Goal: Find specific page/section: Find specific page/section

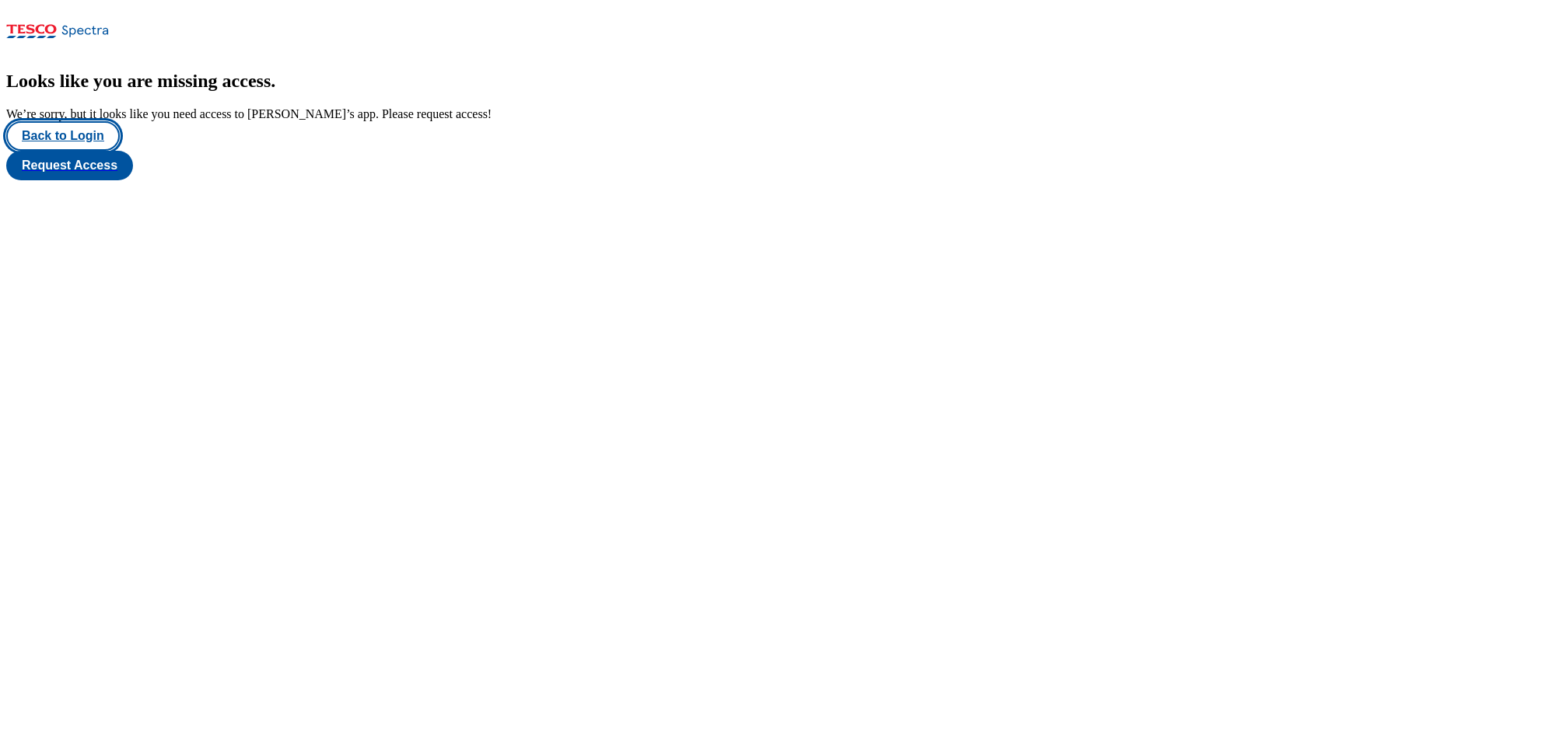
click at [80, 151] on button "Back to Login" at bounding box center [62, 136] width 113 height 30
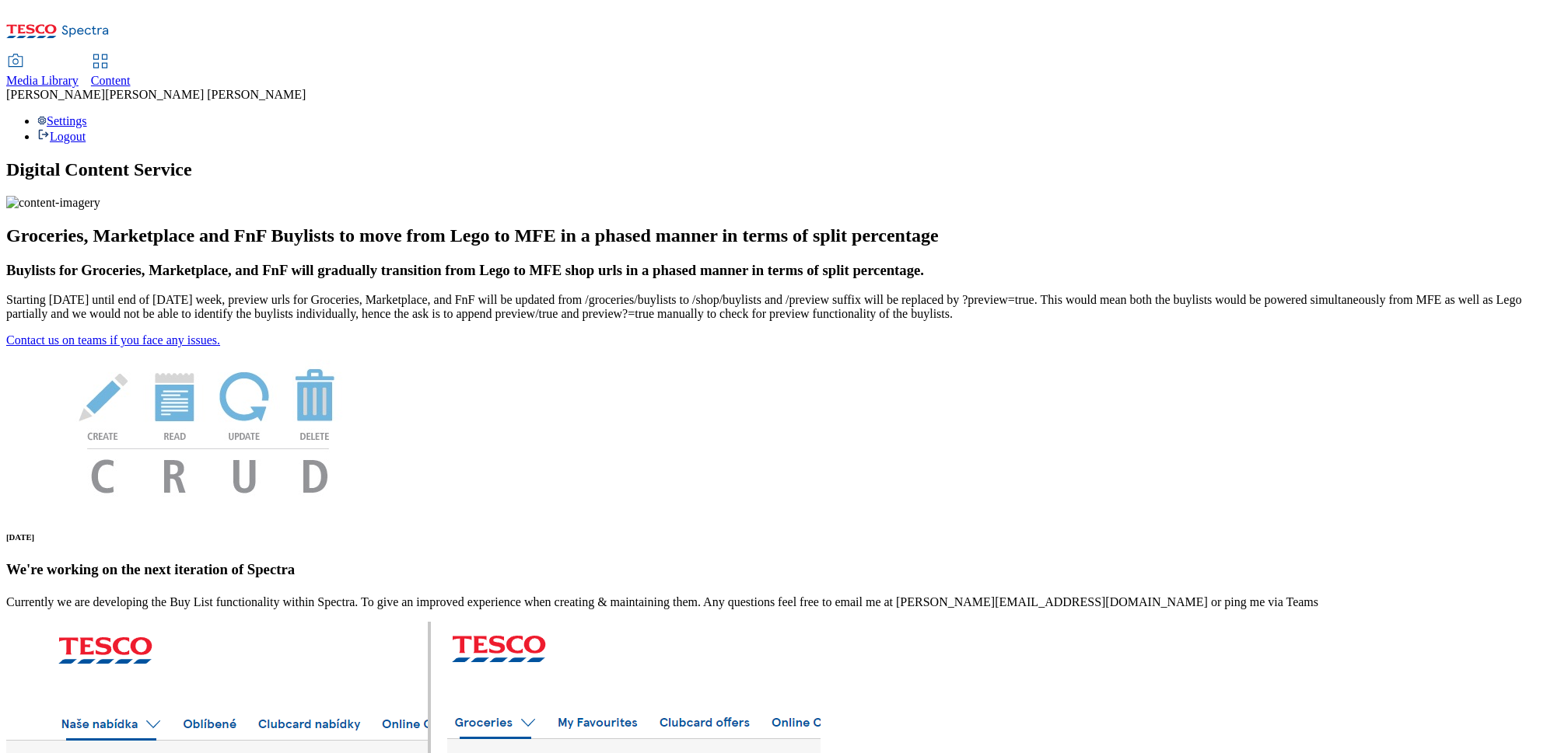
click at [131, 74] on span "Content" at bounding box center [110, 80] width 40 height 14
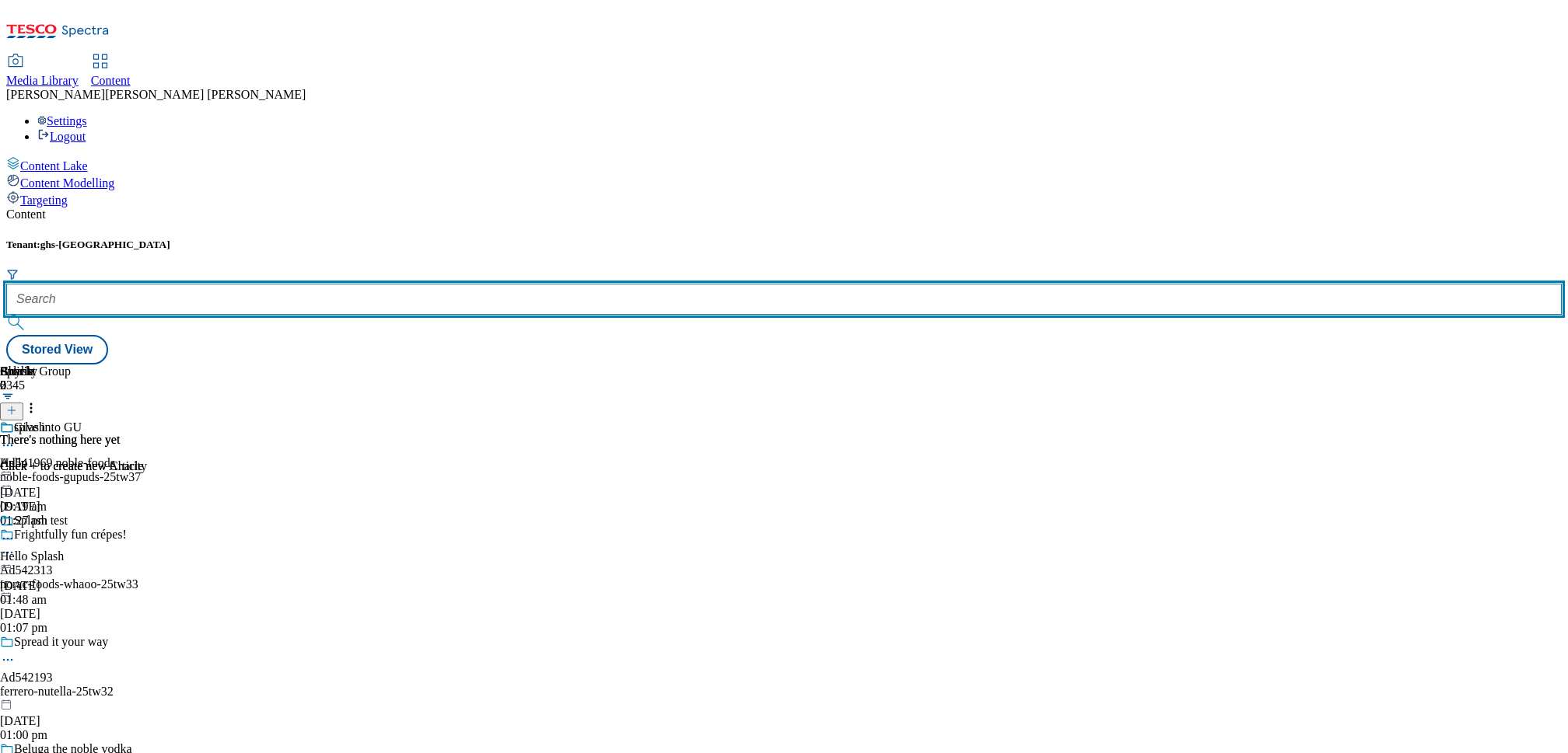
click at [342, 284] on input "text" at bounding box center [784, 299] width 1556 height 31
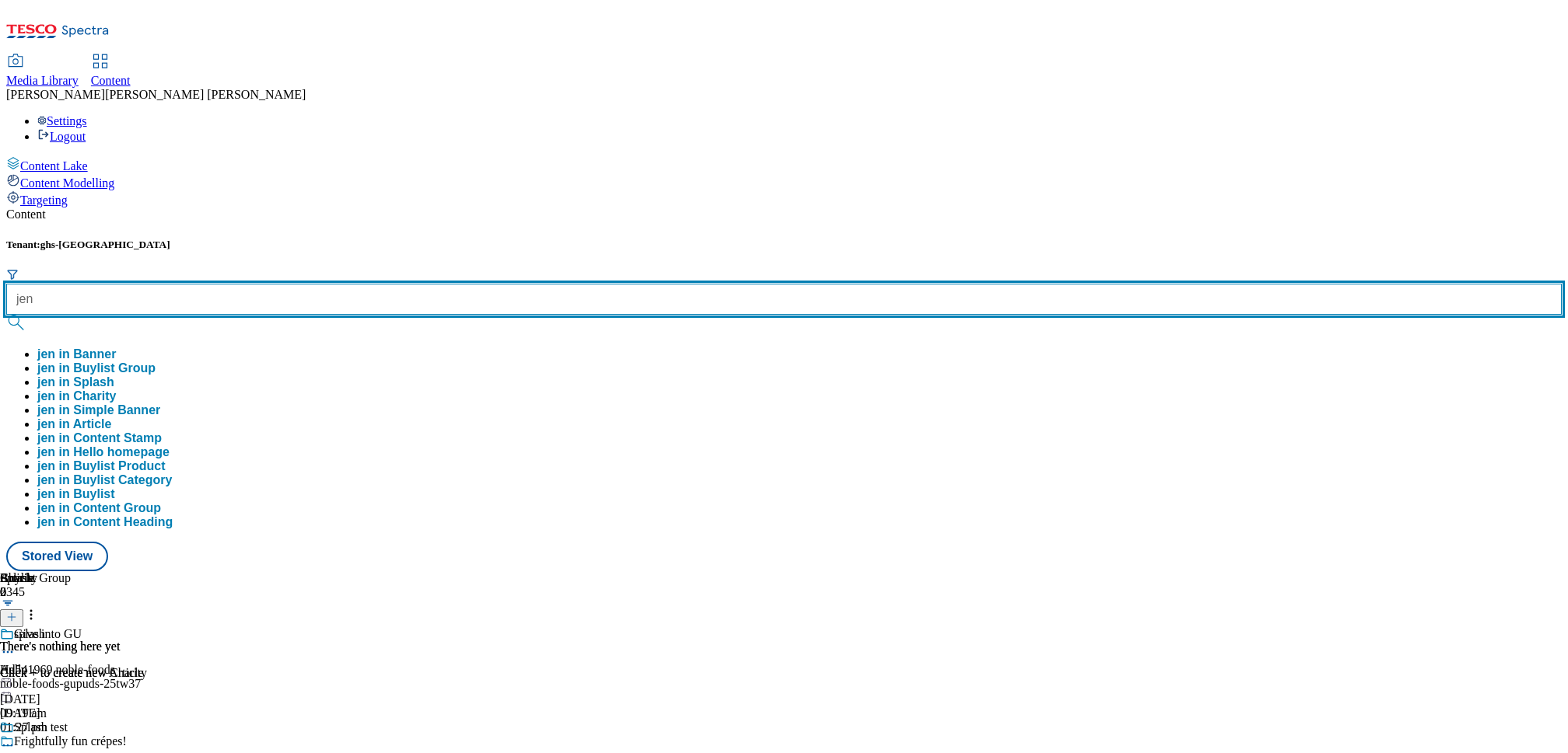
click at [6, 315] on button "submit" at bounding box center [16, 322] width 21 height 15
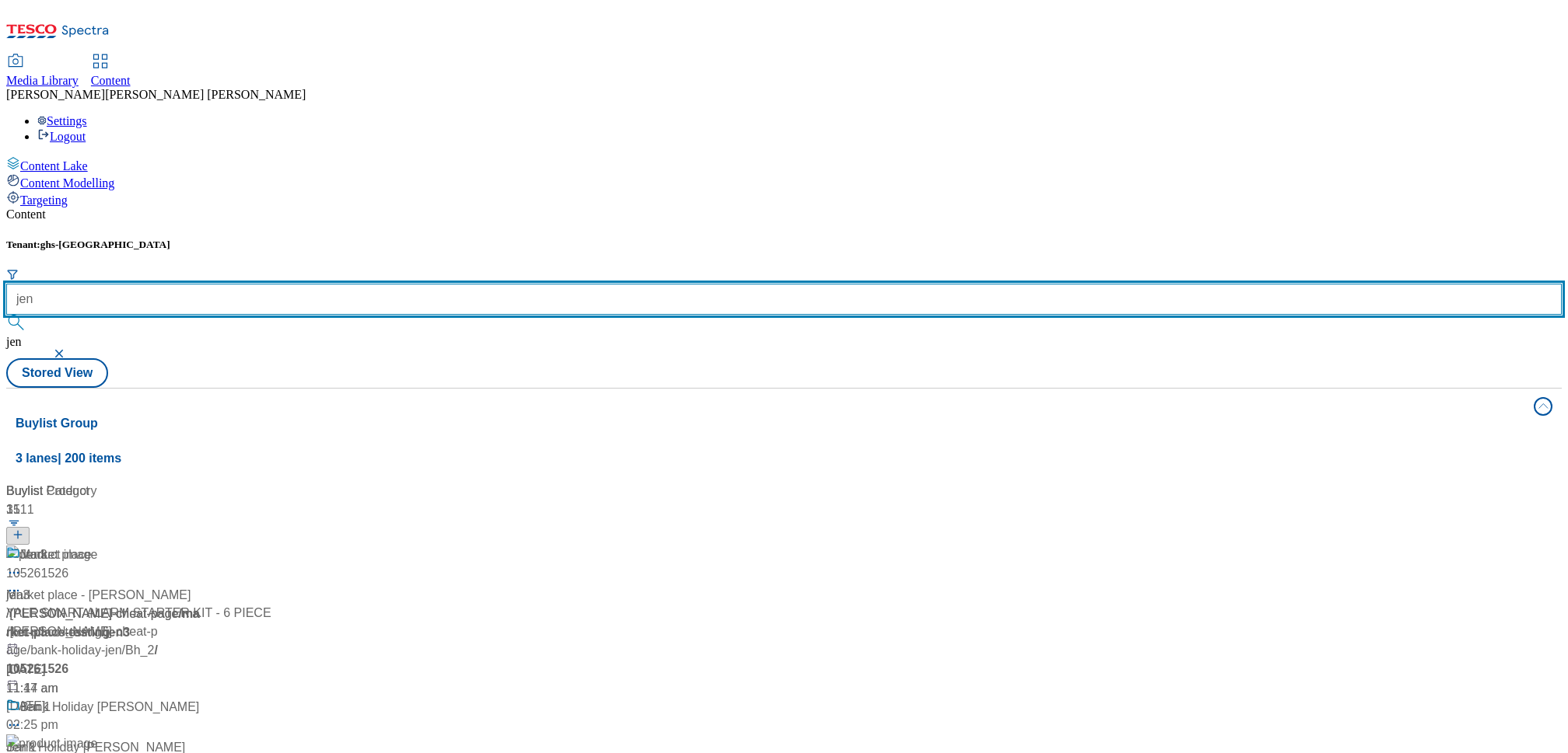
click at [362, 284] on div "jen" at bounding box center [784, 309] width 1556 height 51
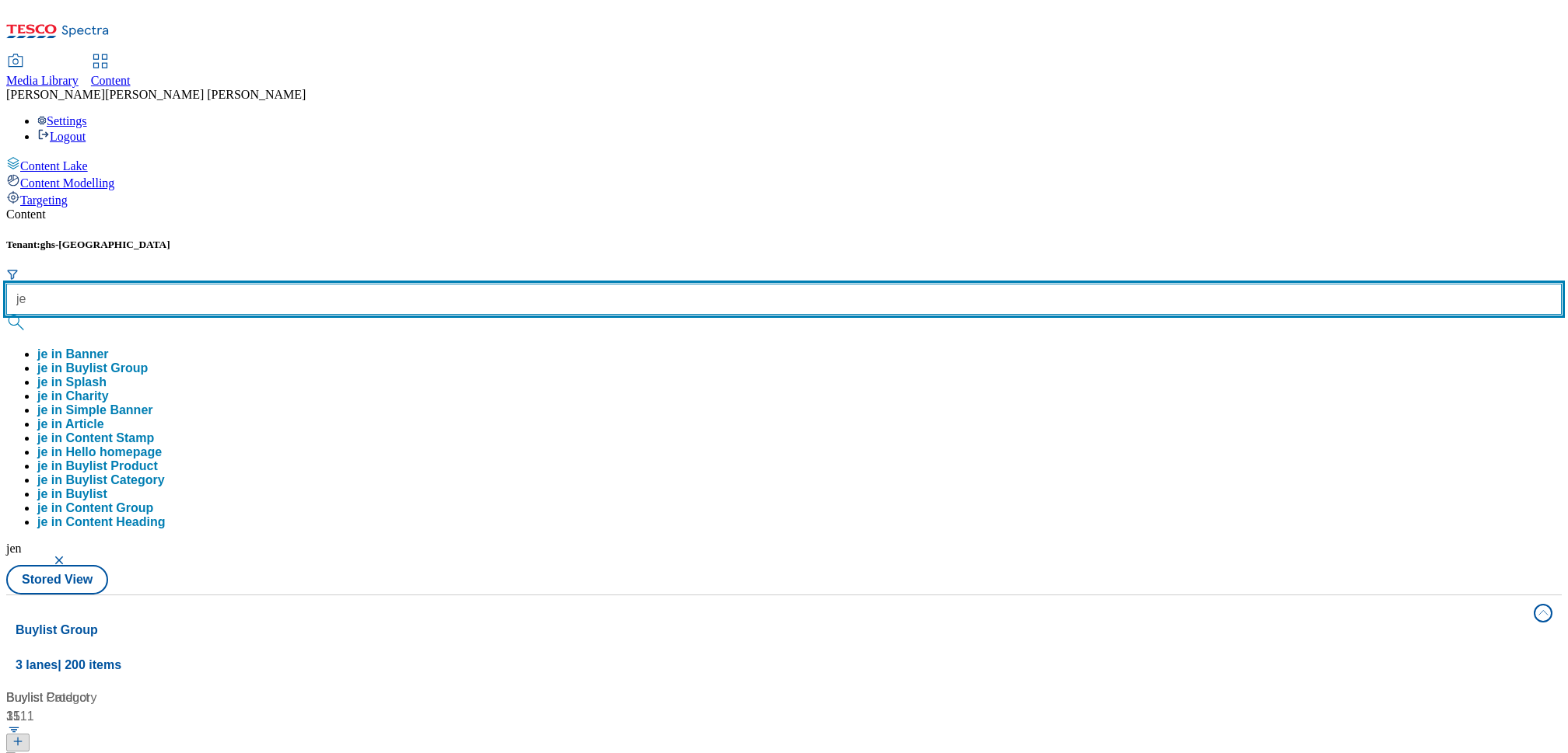
type input "j"
type input "jen"
click at [6, 315] on button "submit" at bounding box center [16, 322] width 21 height 15
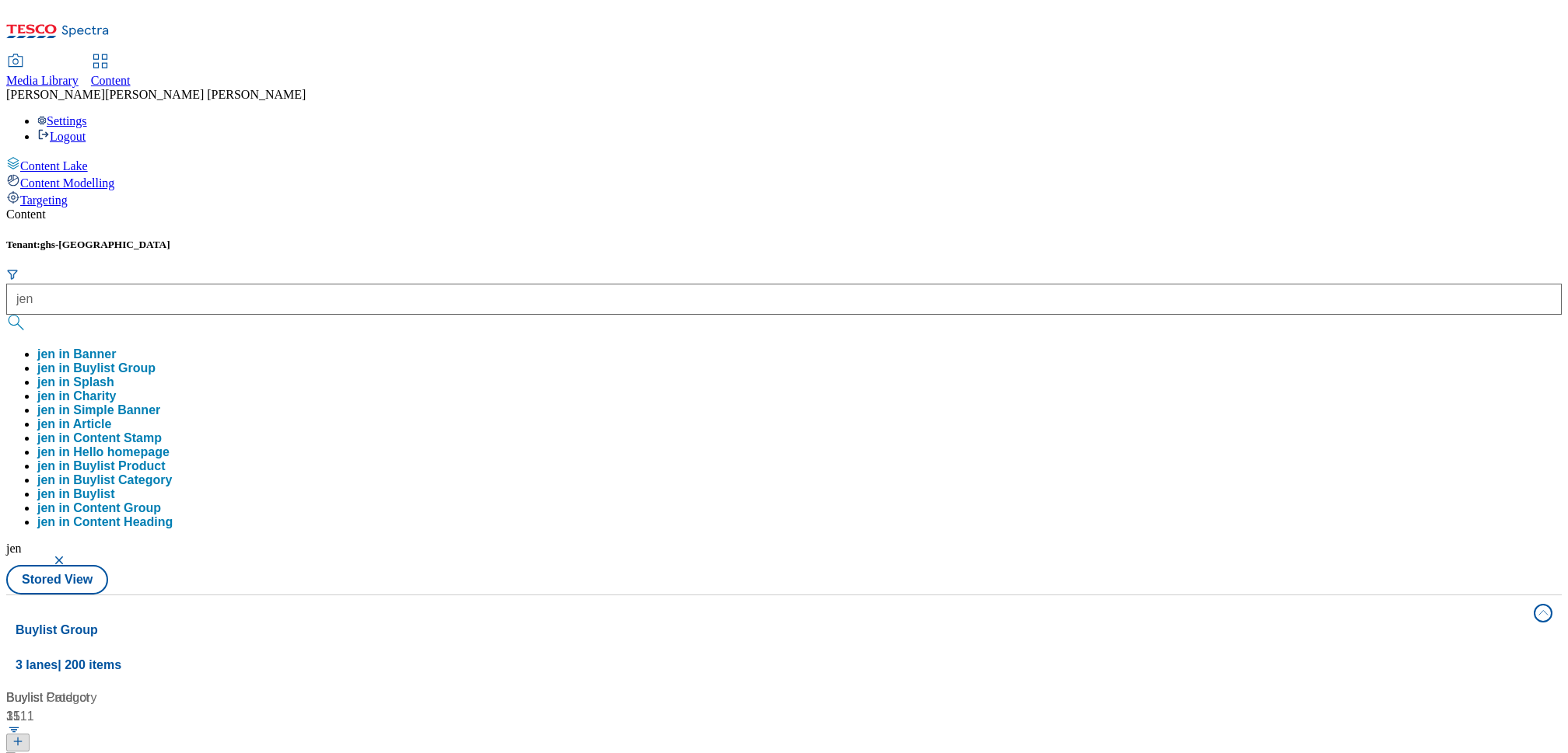
click at [156, 362] on button "jen in Buylist Group" at bounding box center [97, 369] width 118 height 14
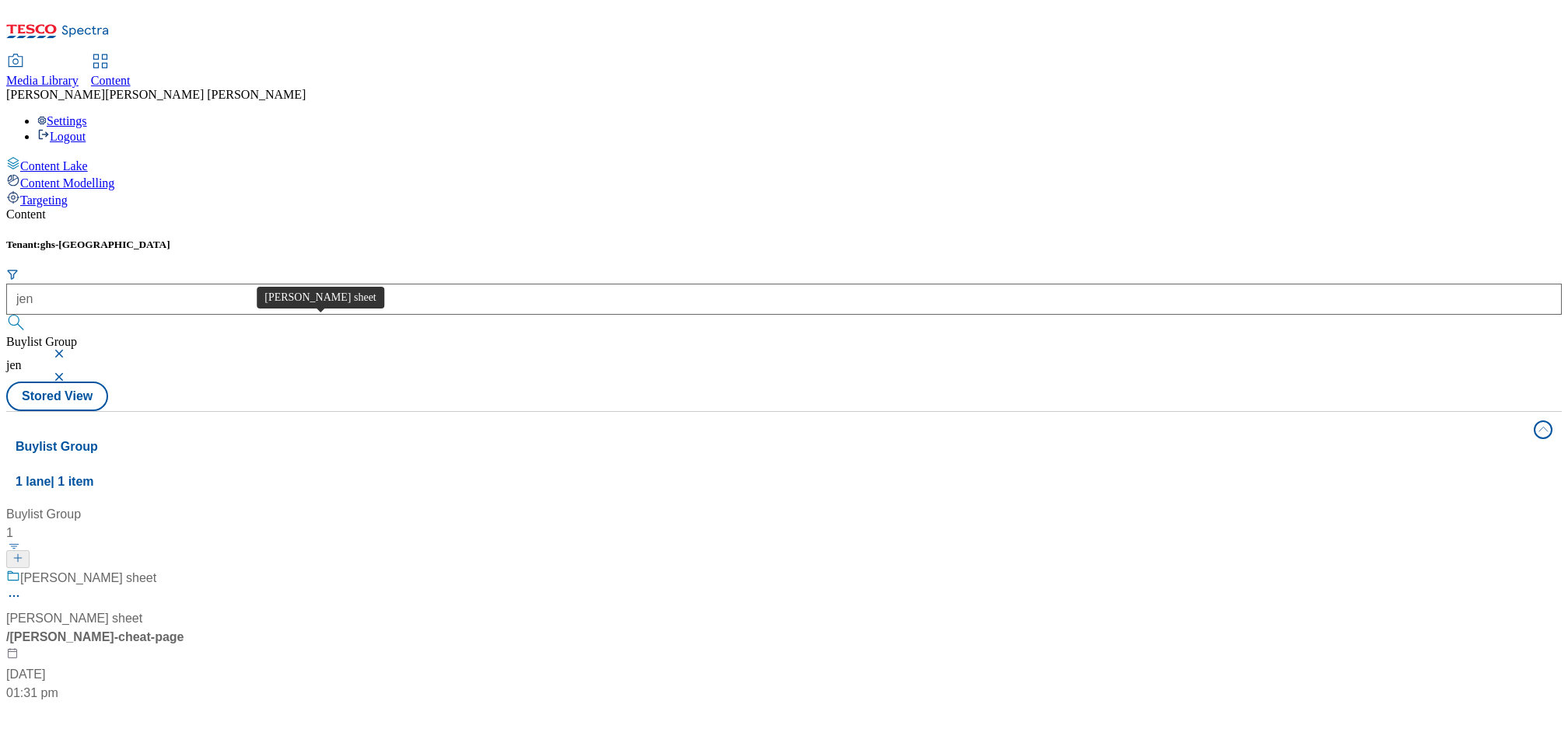
click at [156, 569] on div "[PERSON_NAME] sheet" at bounding box center [88, 578] width 137 height 18
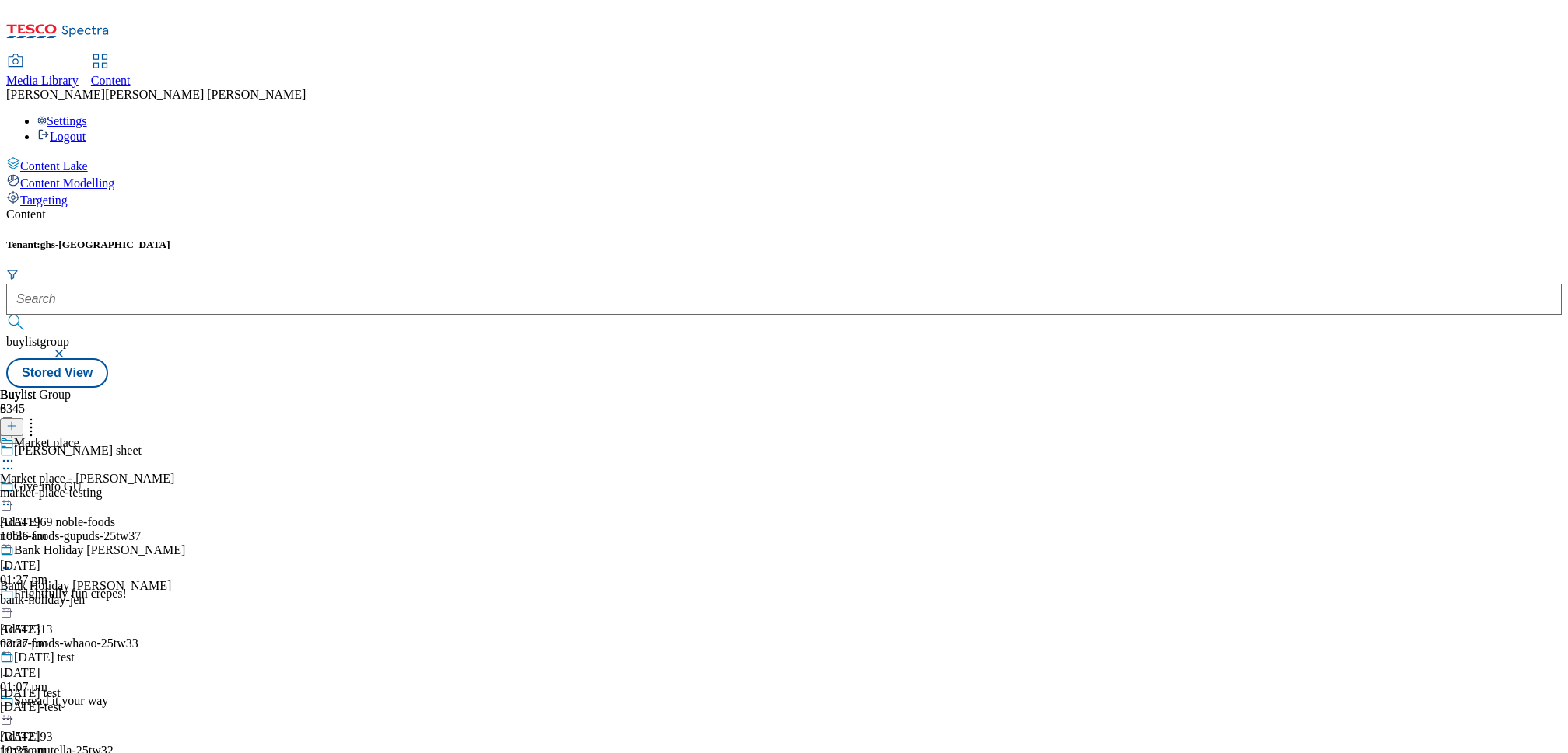
click at [15, 461] on icon at bounding box center [8, 468] width 15 height 15
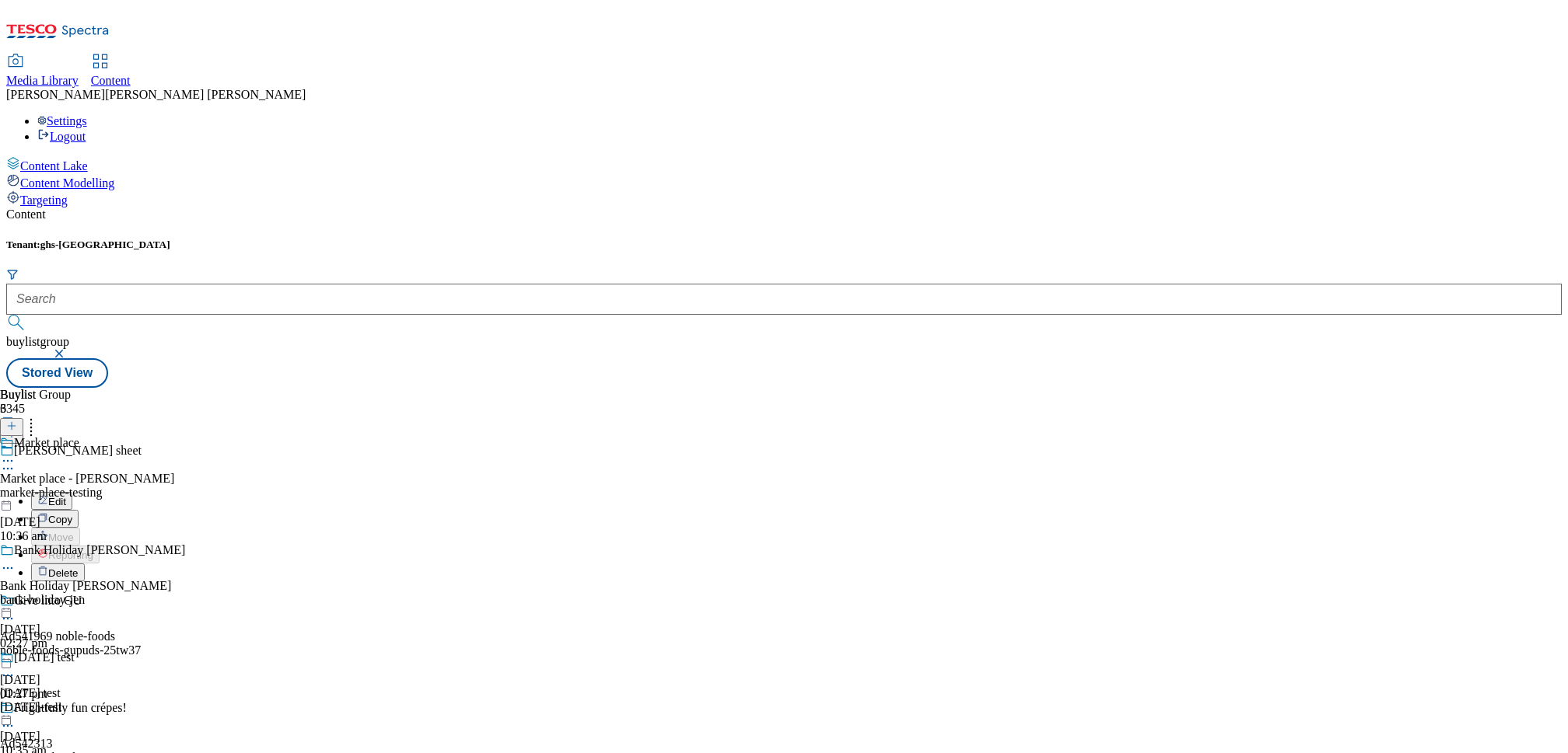
click at [785, 388] on div "Buylist Group 6345 [PERSON_NAME] sheet Edit Copy Move Reporting Delete Give int…" at bounding box center [784, 388] width 1556 height 0
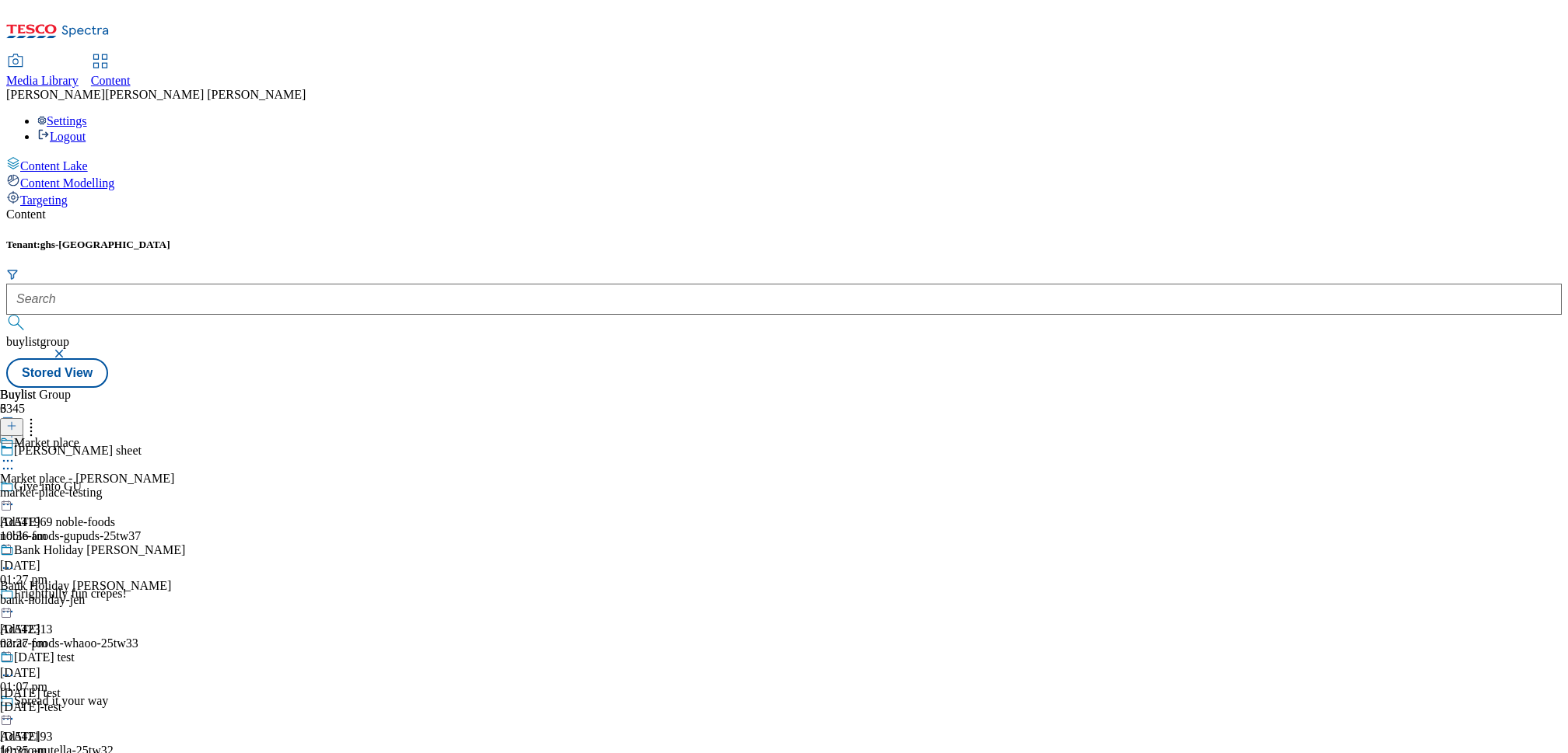
click at [15, 453] on icon at bounding box center [8, 461] width 15 height 15
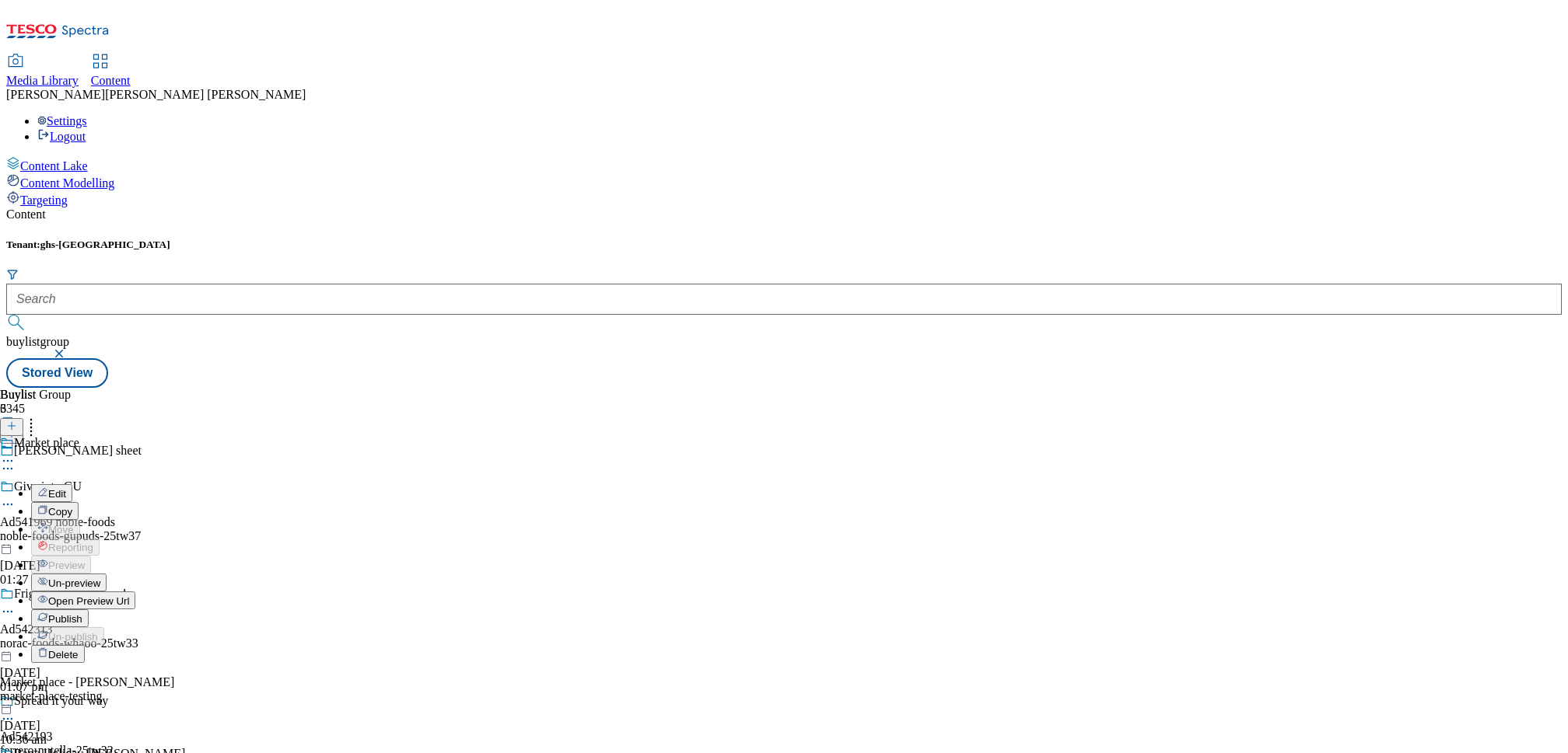
click at [15, 461] on icon at bounding box center [8, 468] width 15 height 15
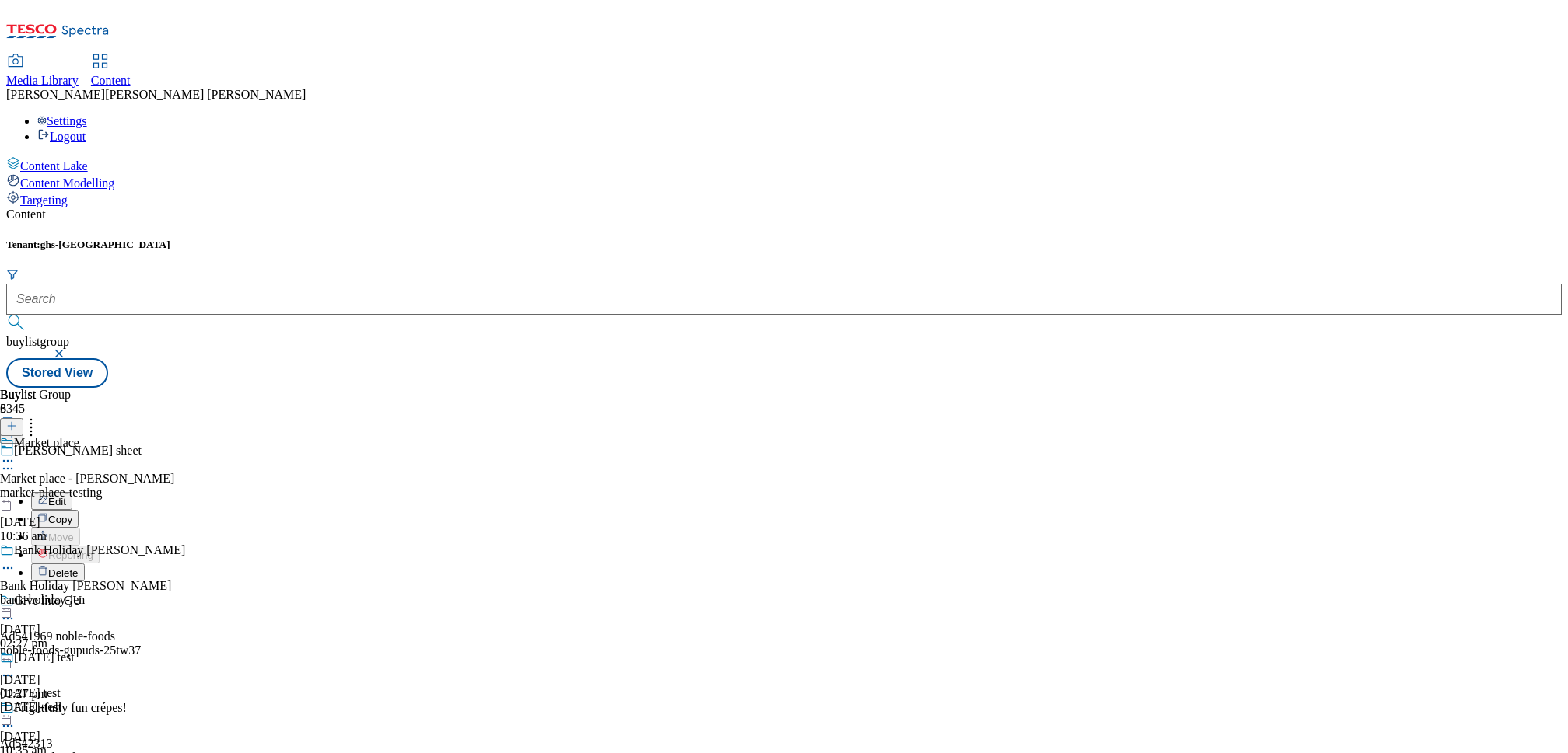
click at [1065, 388] on div "Buylist Group 6345 [PERSON_NAME] sheet Edit Copy Move Reporting Delete Give int…" at bounding box center [784, 388] width 1556 height 0
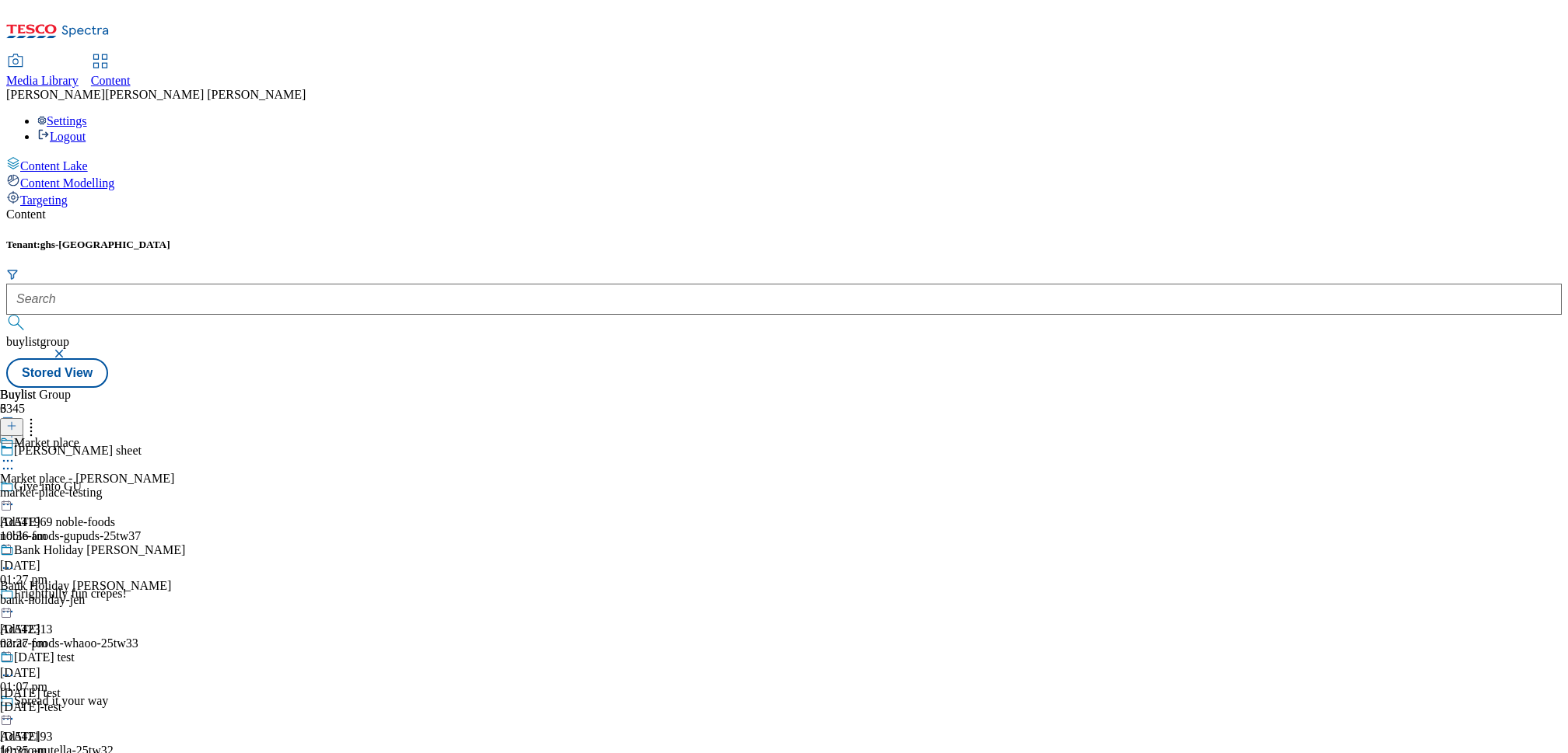
click at [17, 429] on icon at bounding box center [11, 434] width 11 height 11
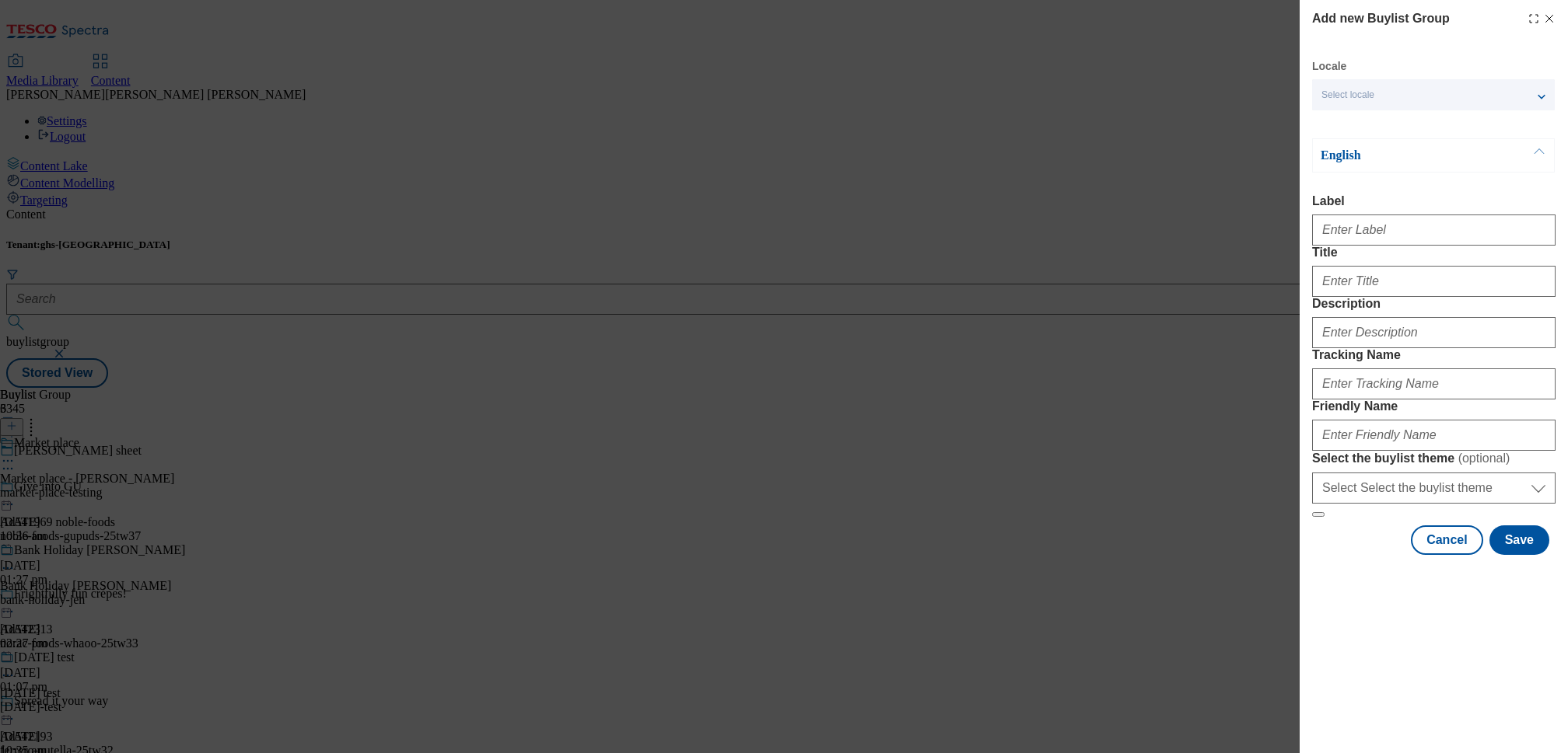
click at [1539, 92] on div "Select locale" at bounding box center [1433, 95] width 243 height 31
click at [1459, 55] on div "Add new Buylist Group Locale Select locale English Welsh English Label Title De…" at bounding box center [1433, 283] width 243 height 546
click at [1384, 230] on input "Label" at bounding box center [1433, 230] width 243 height 31
click at [1398, 180] on div "English Label Title Description Tracking Name Friendly Name Select the buylist …" at bounding box center [1433, 328] width 243 height 379
click at [1434, 556] on button "Cancel" at bounding box center [1447, 540] width 72 height 30
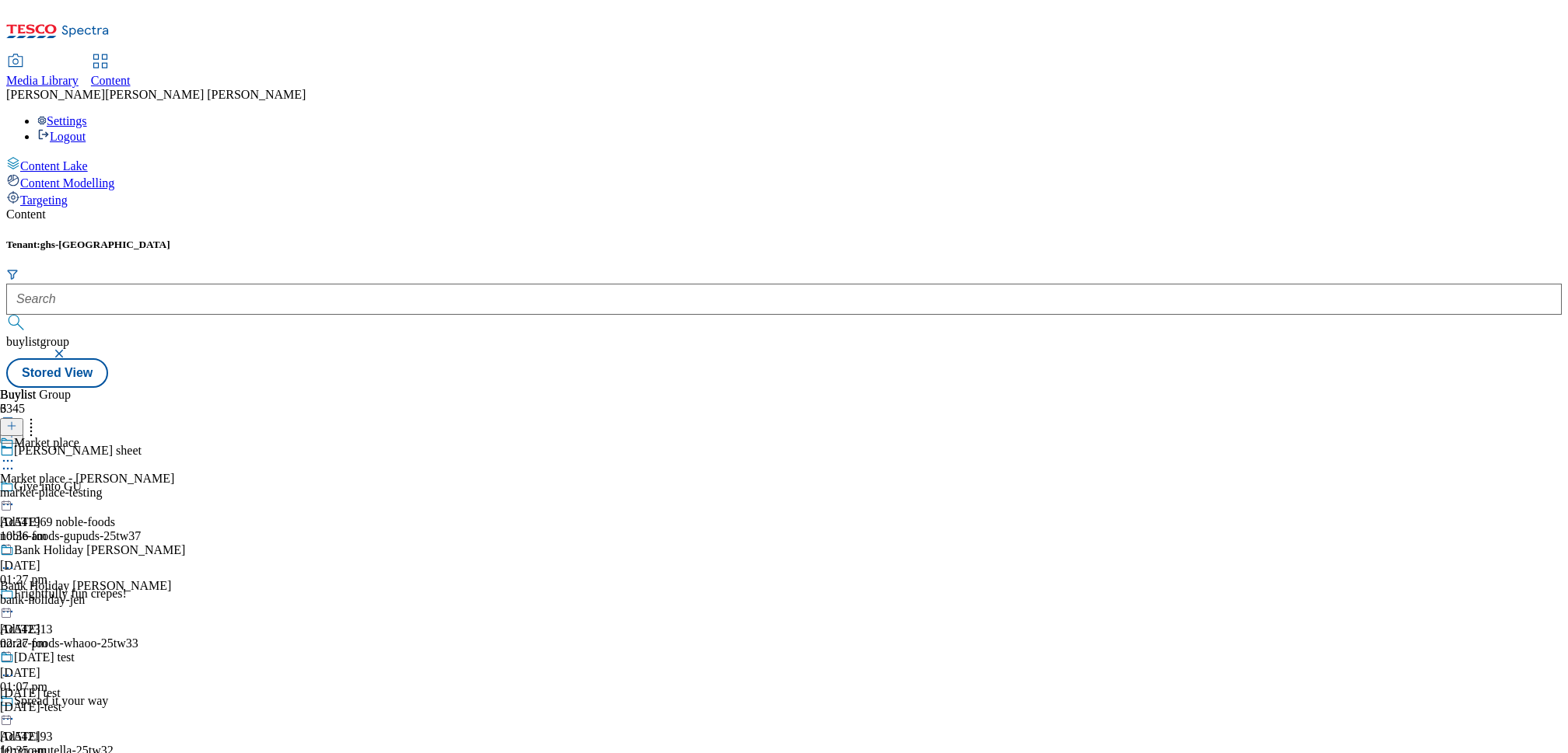
click at [15, 461] on icon at bounding box center [8, 468] width 15 height 15
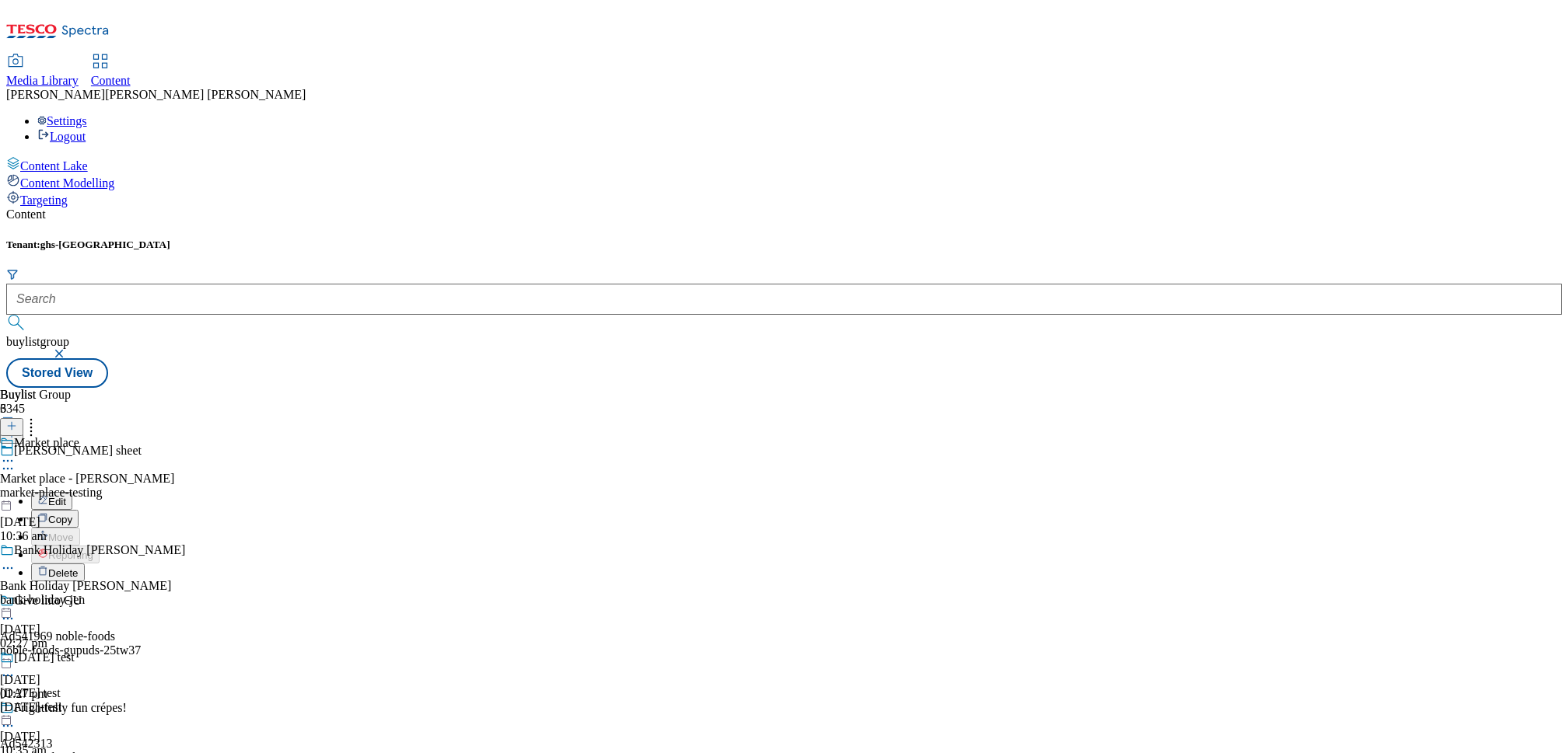
click at [73, 493] on button "Edit" at bounding box center [51, 501] width 42 height 17
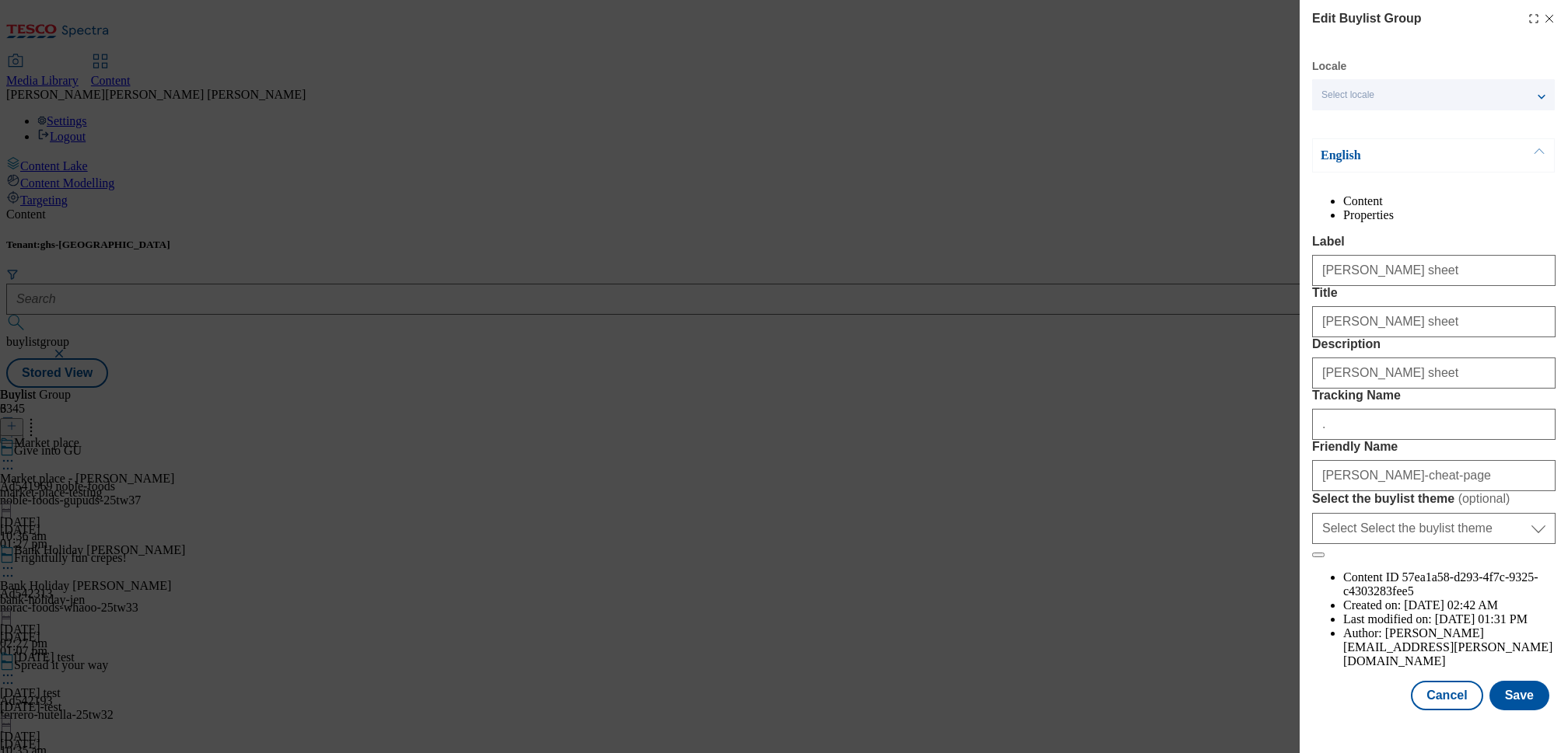
click at [1534, 212] on li "Properties" at bounding box center [1449, 215] width 212 height 14
click at [1385, 208] on li "Content" at bounding box center [1449, 201] width 212 height 14
click at [1500, 208] on li "Properties" at bounding box center [1449, 215] width 212 height 14
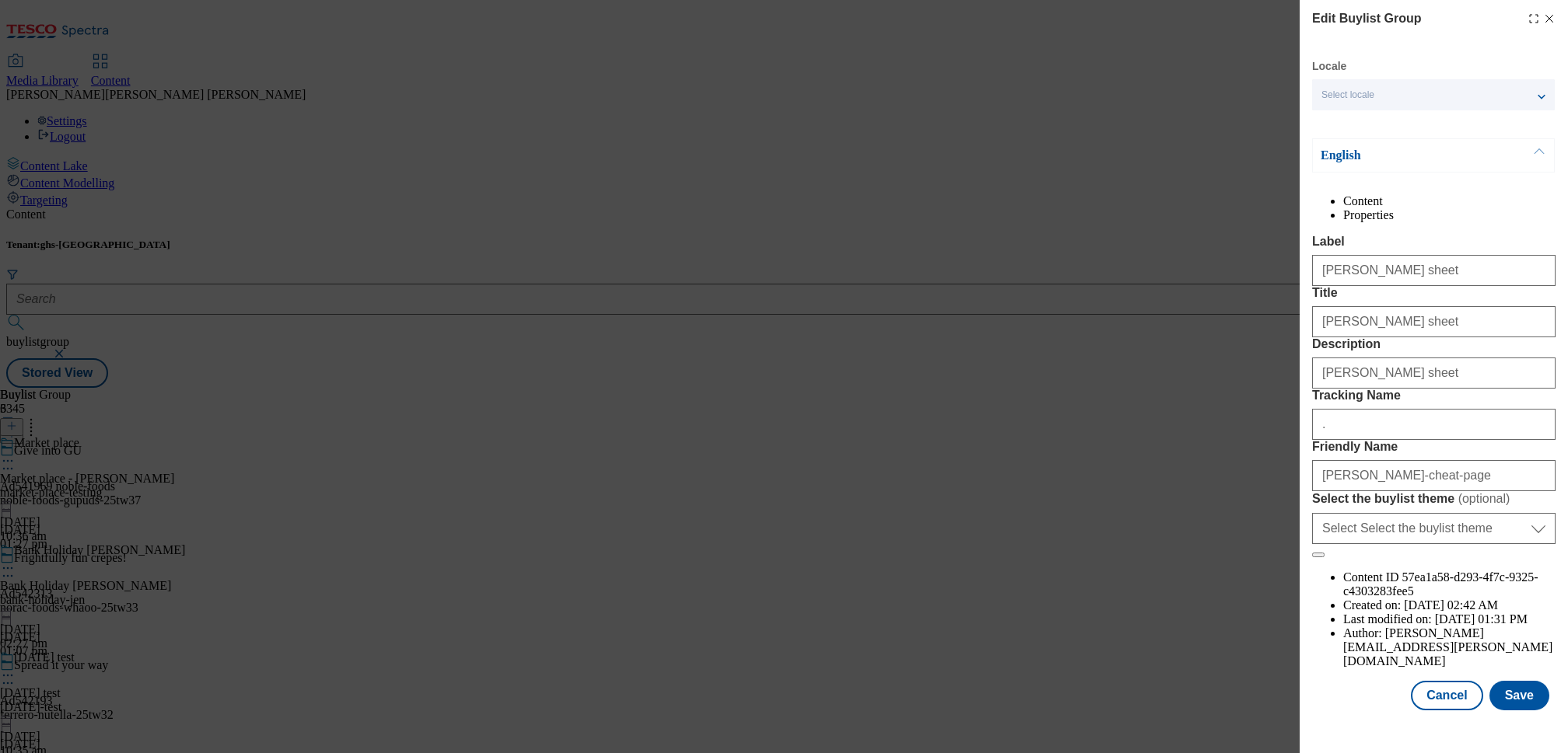
click at [1373, 208] on li "Content" at bounding box center [1449, 201] width 212 height 14
click at [1458, 706] on button "Cancel" at bounding box center [1447, 696] width 72 height 30
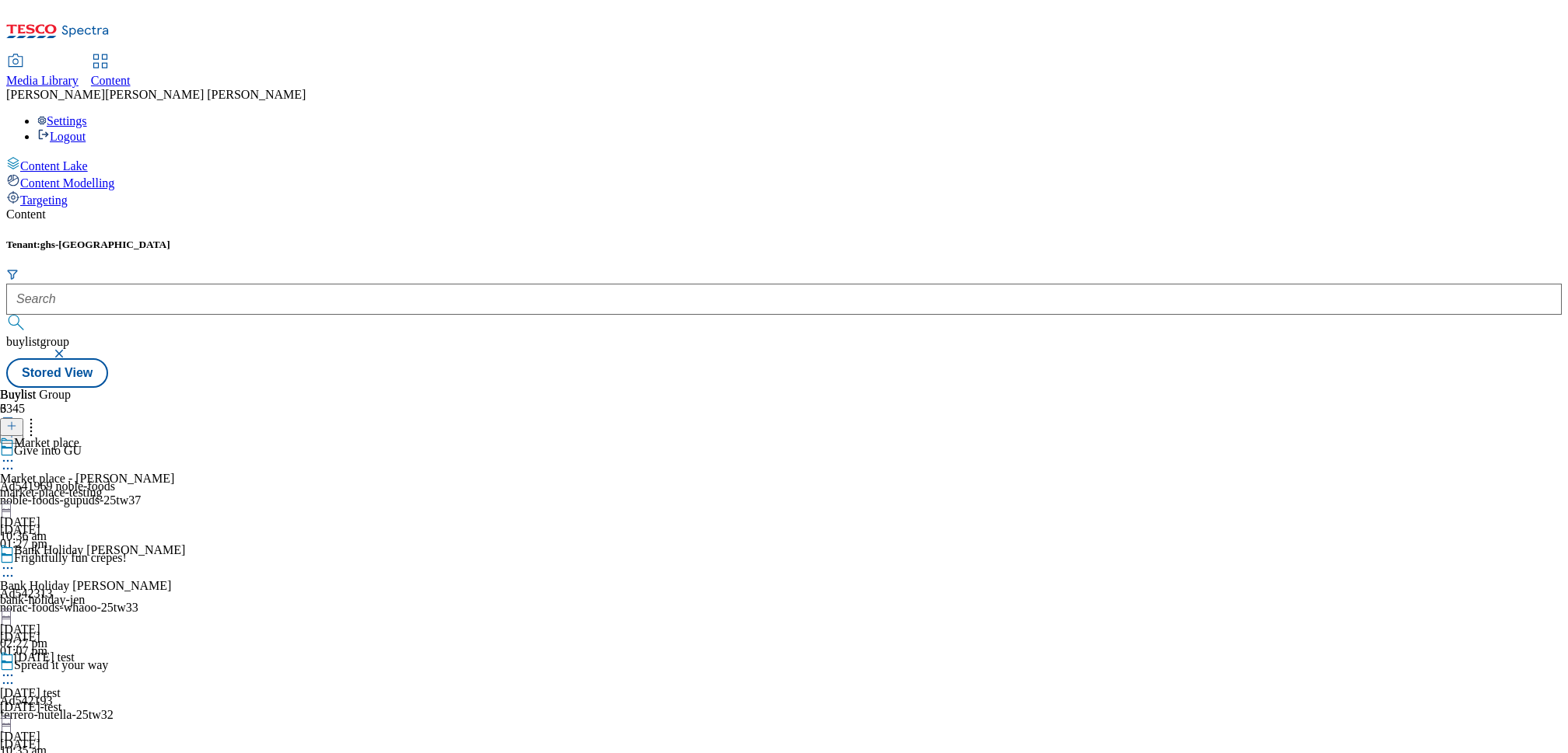
scroll to position [0, 0]
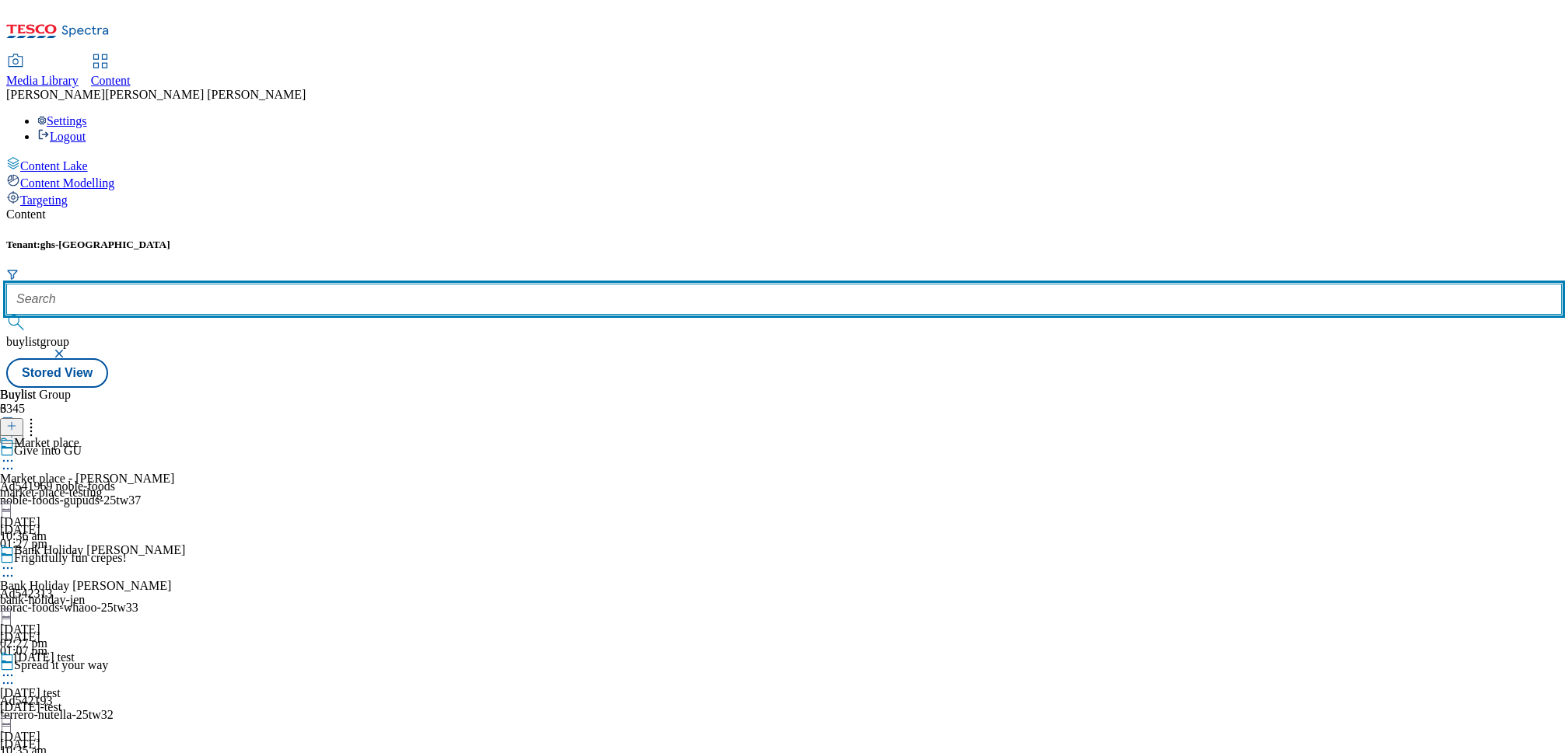
click at [383, 284] on input "text" at bounding box center [784, 299] width 1556 height 31
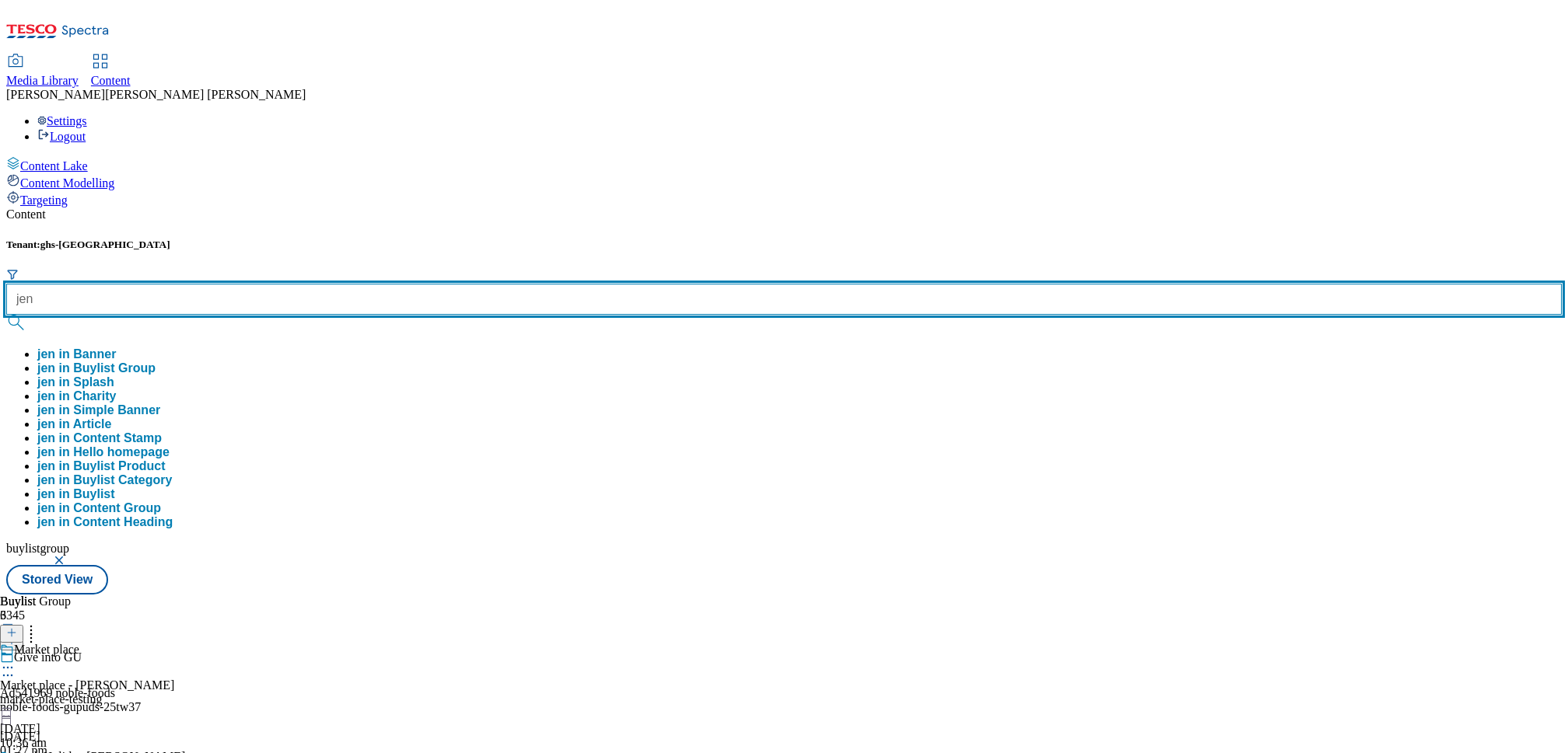
type input "jen"
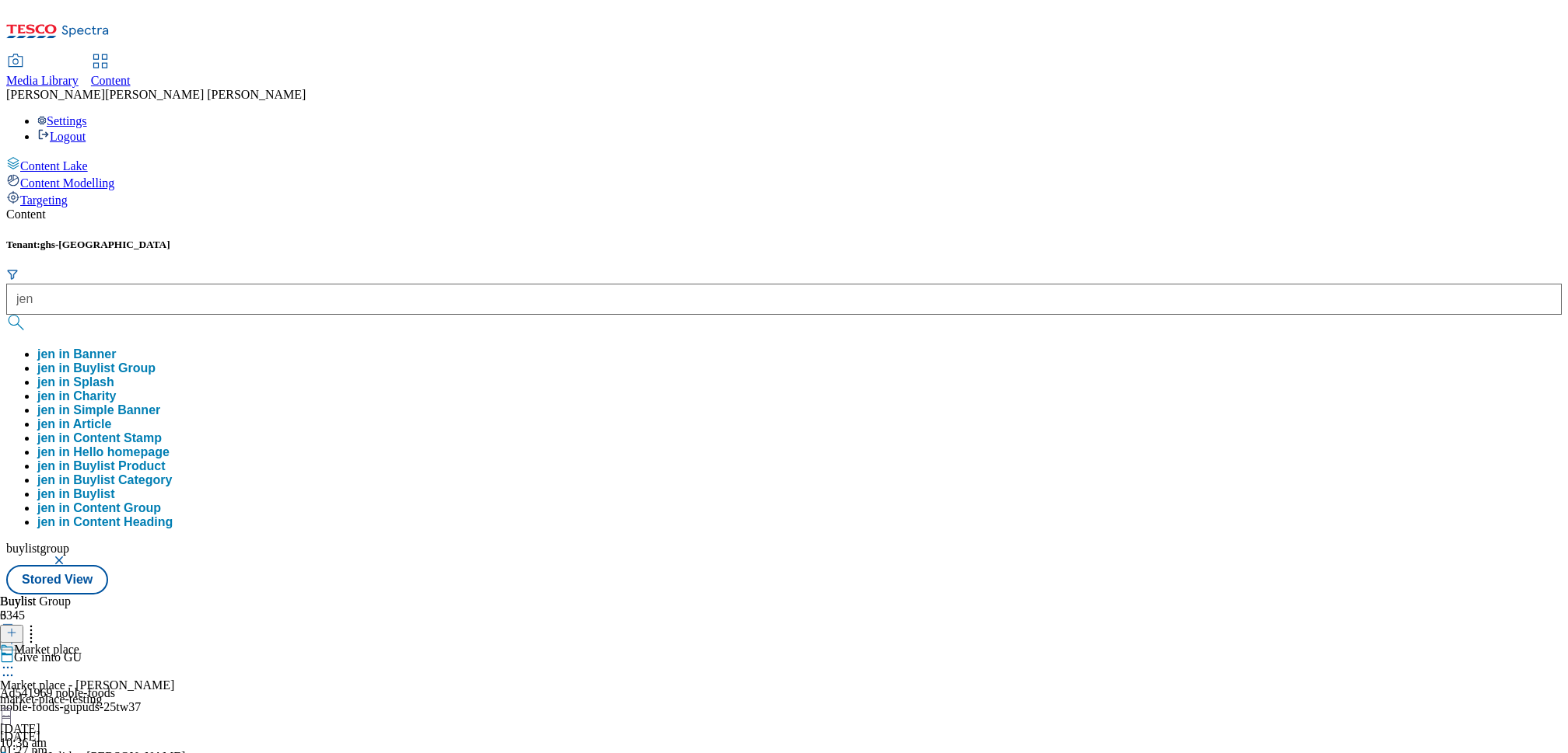
click at [156, 362] on button "jen in Buylist Group" at bounding box center [97, 369] width 118 height 14
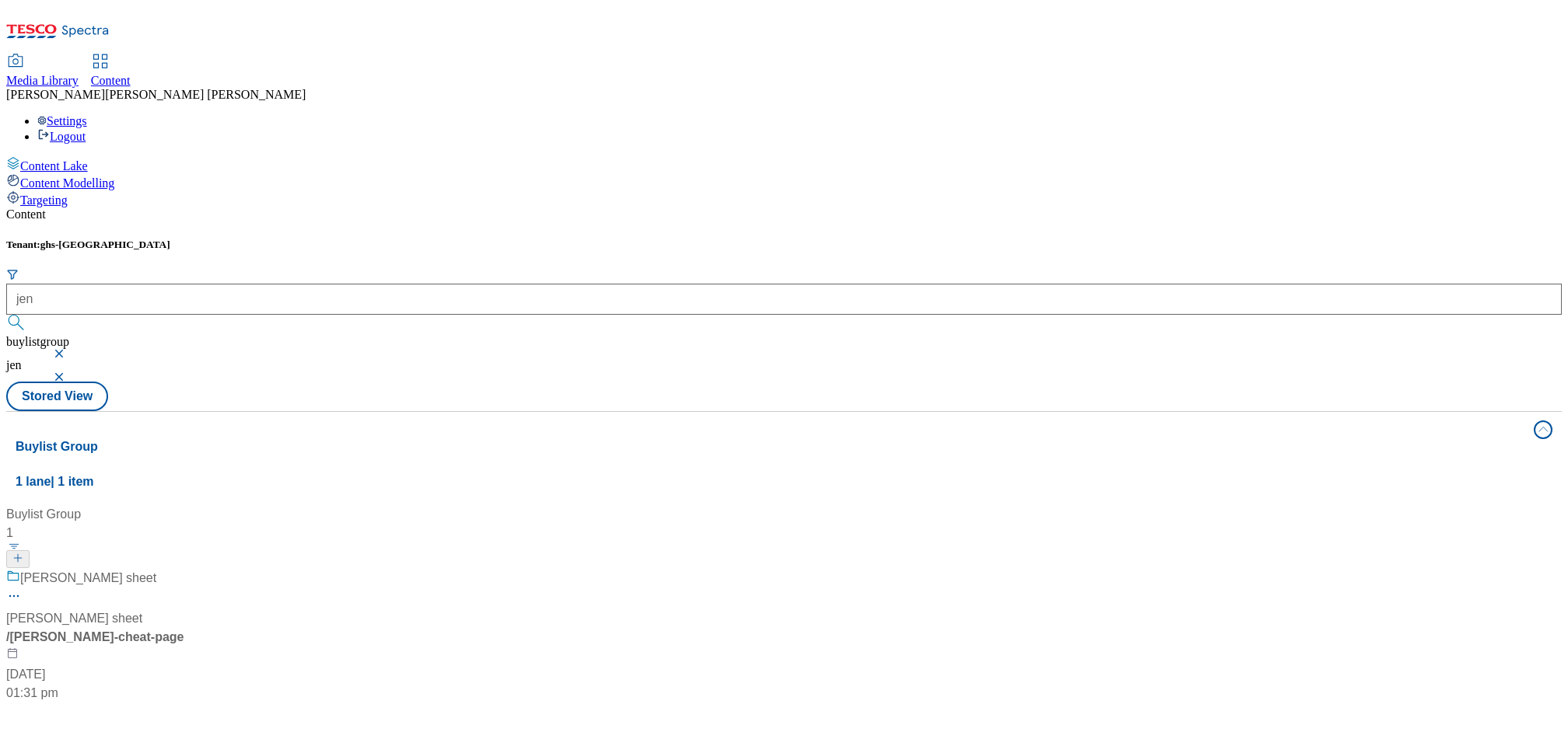
click at [156, 569] on div "[PERSON_NAME] sheet" at bounding box center [88, 578] width 137 height 18
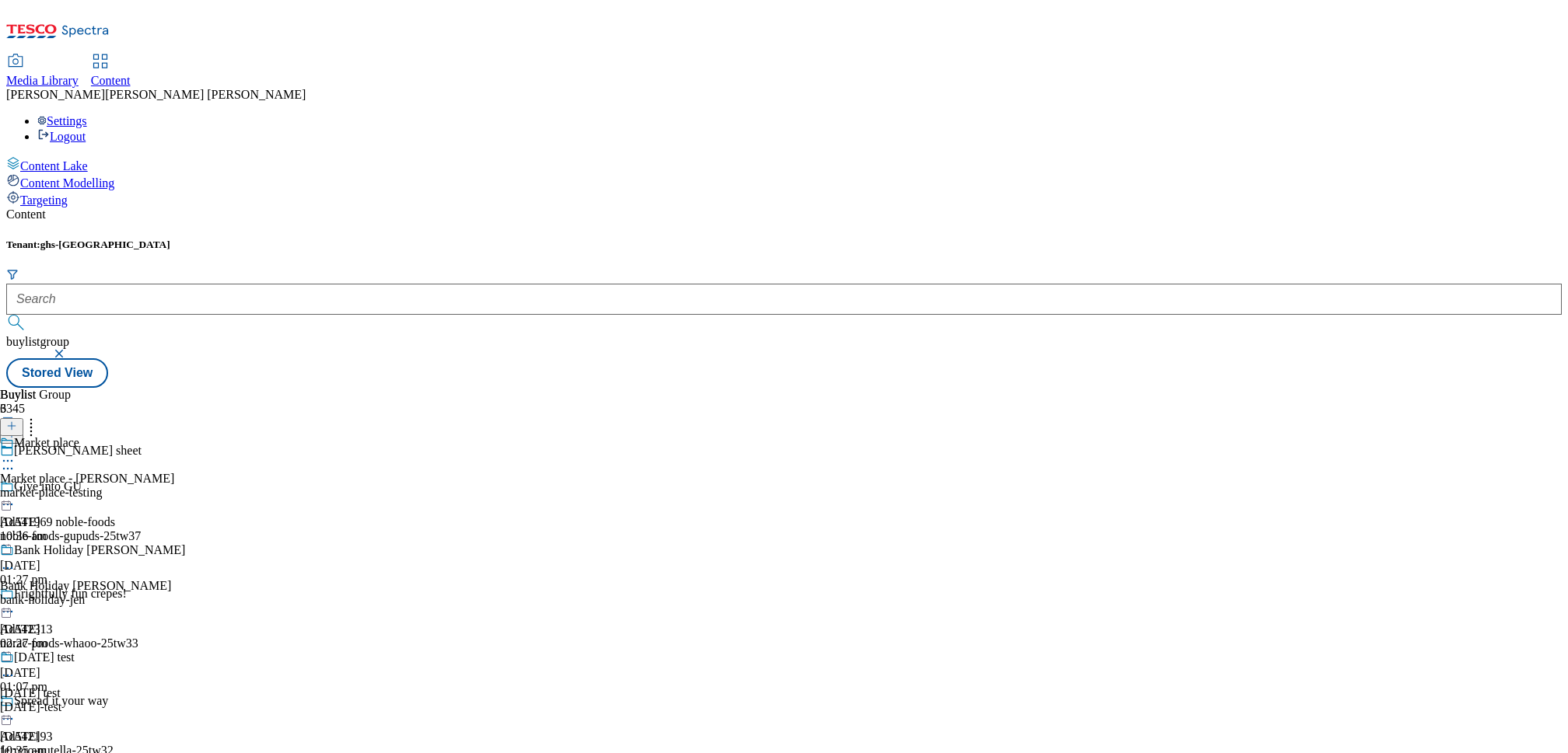
click at [185, 486] on div "market-place-testing" at bounding box center [92, 493] width 185 height 14
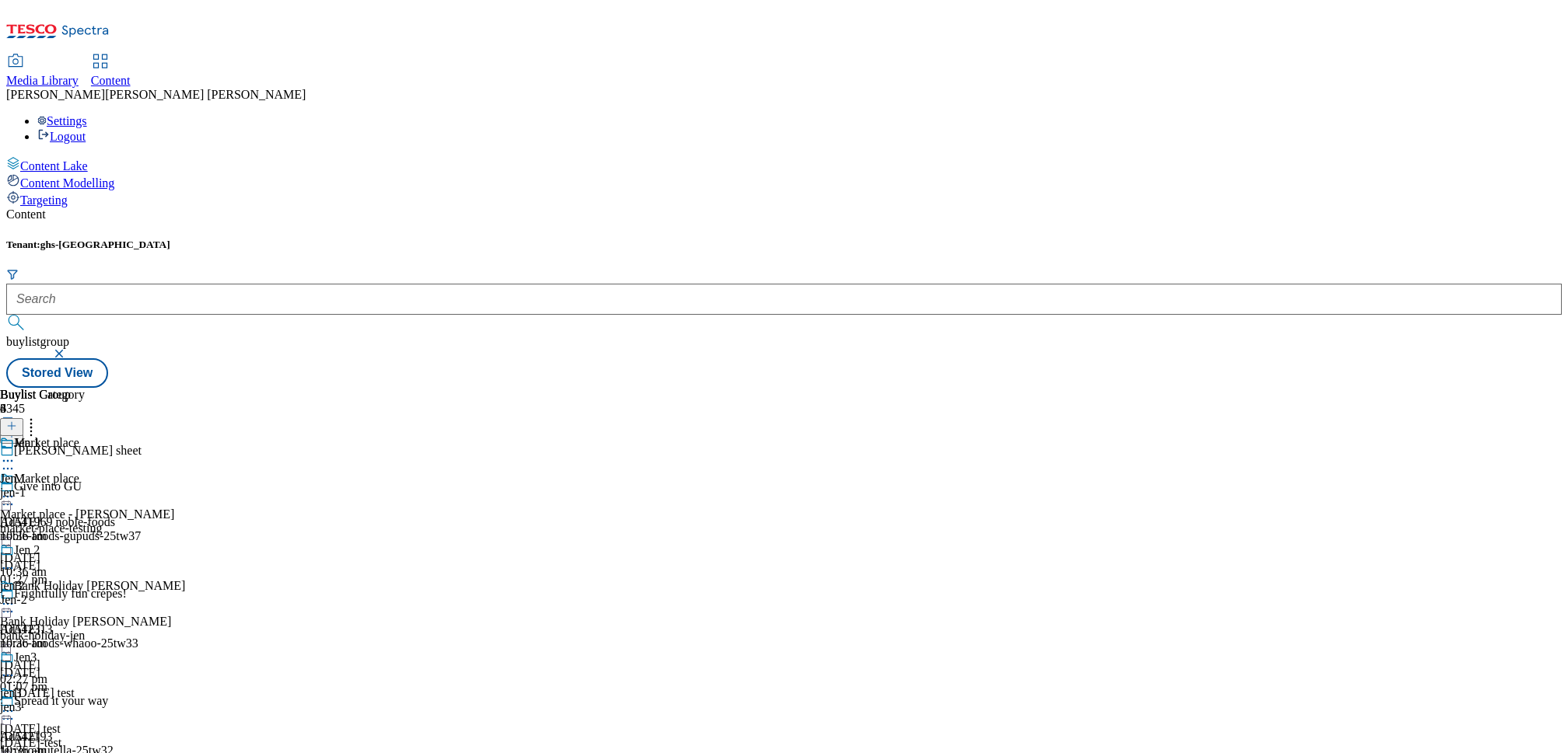
scroll to position [2, 0]
click at [85, 437] on div "Jen 1 Jen 1 jen-1 [DATE] 10:36 am" at bounding box center [43, 490] width 85 height 107
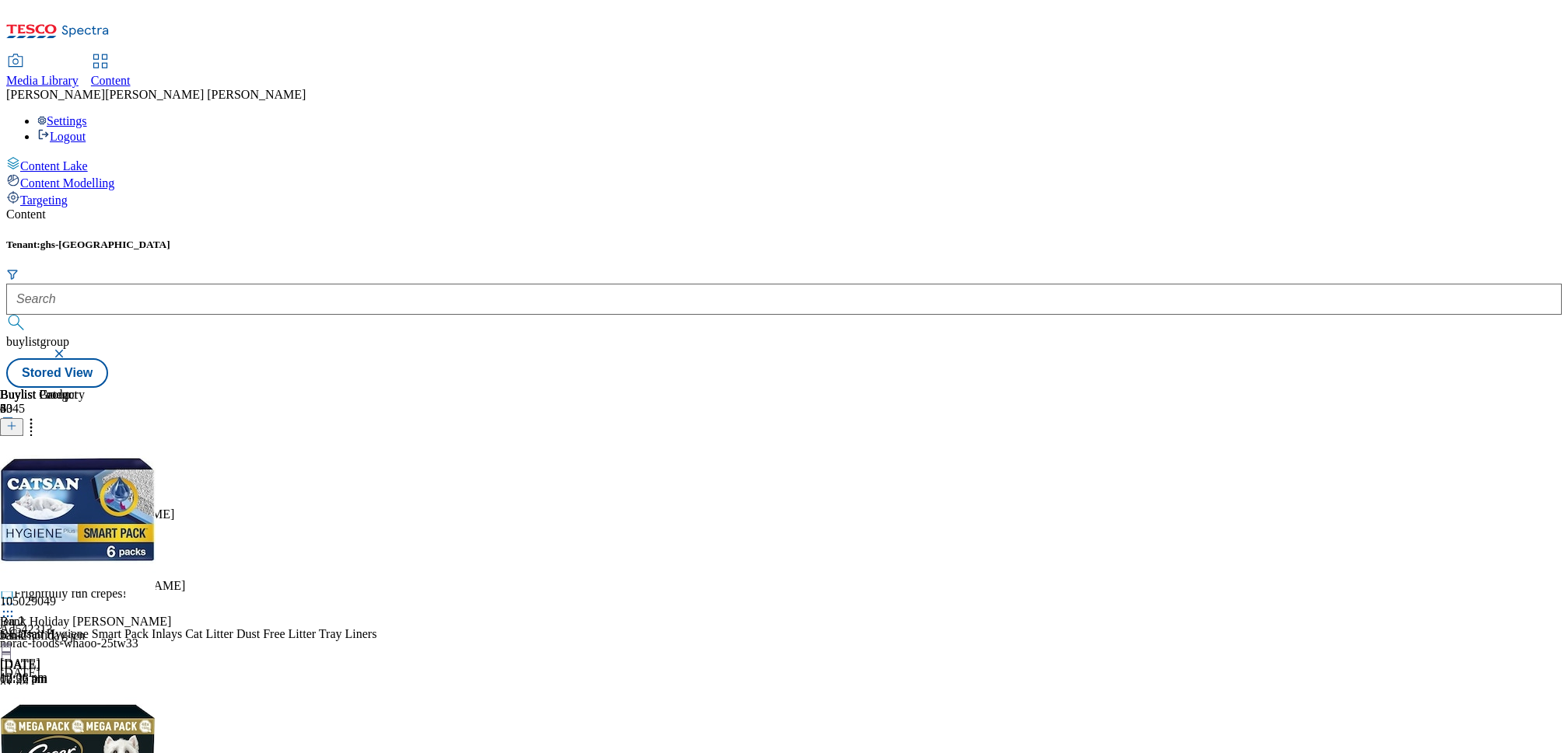
click at [131, 74] on div "Content" at bounding box center [110, 80] width 40 height 14
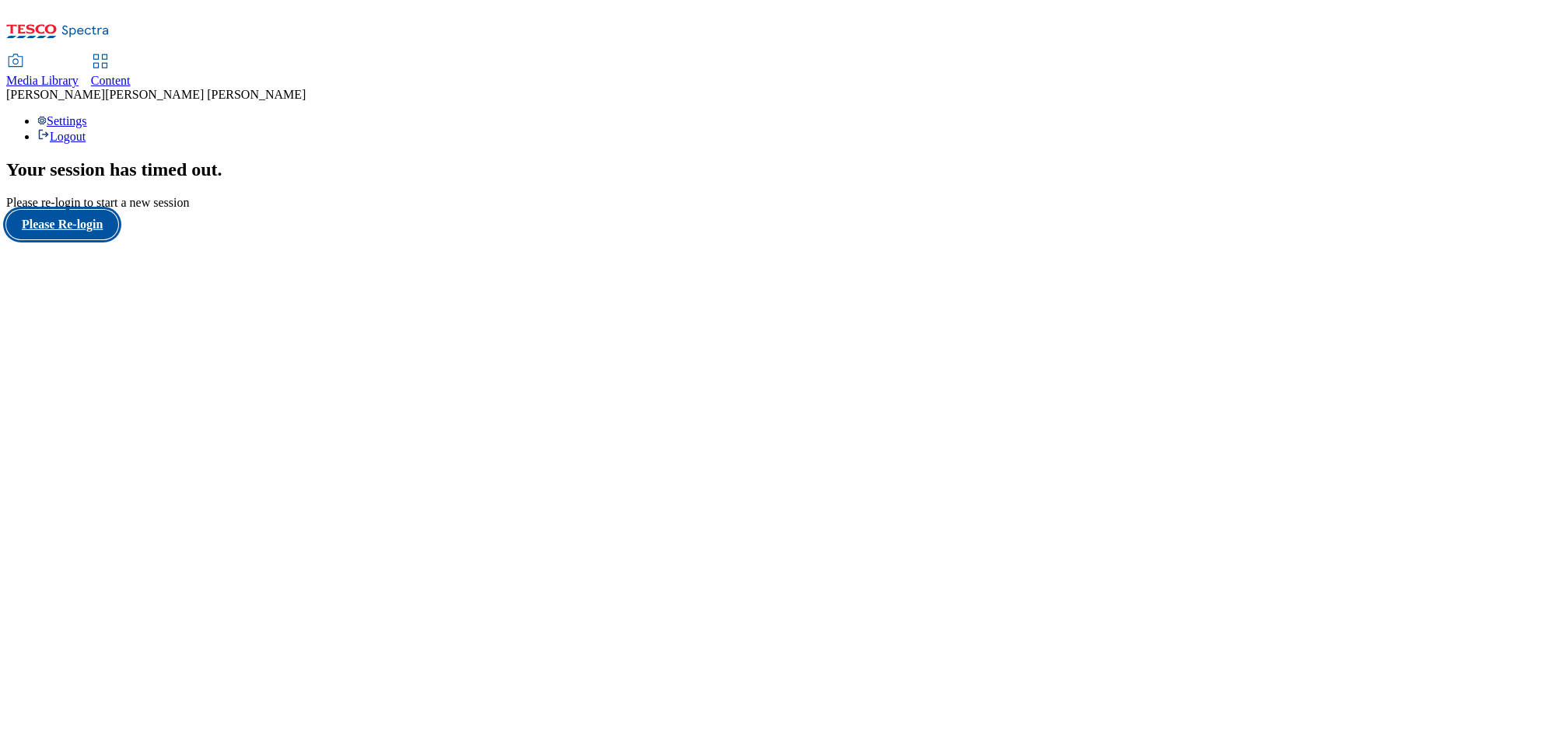
click at [87, 239] on button "Please Re-login" at bounding box center [62, 225] width 112 height 30
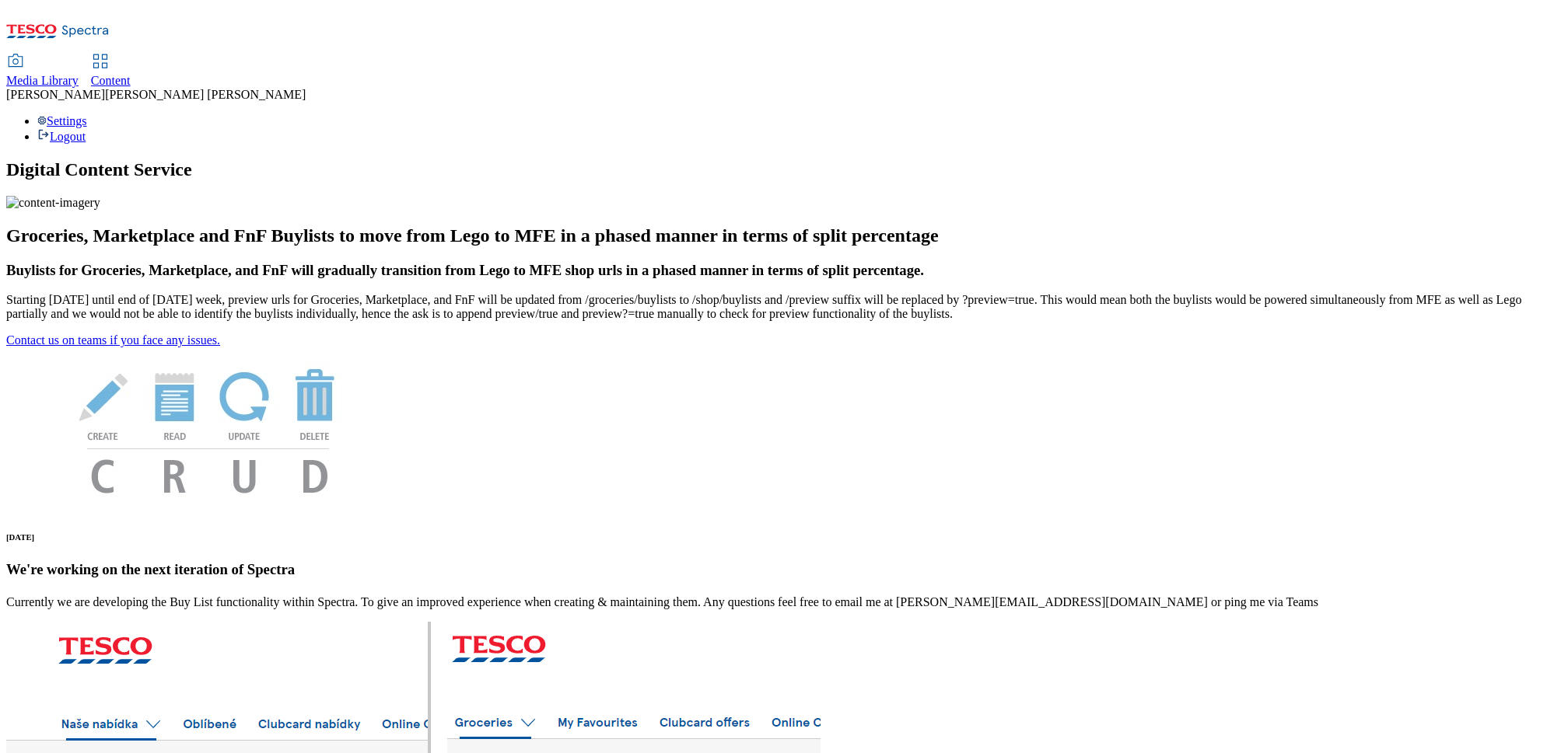
click at [339, 6] on div "Media Library Content [PERSON_NAME] [PERSON_NAME] Settings Logout" at bounding box center [784, 75] width 1556 height 137
click at [109, 52] on icon at bounding box center [100, 61] width 18 height 18
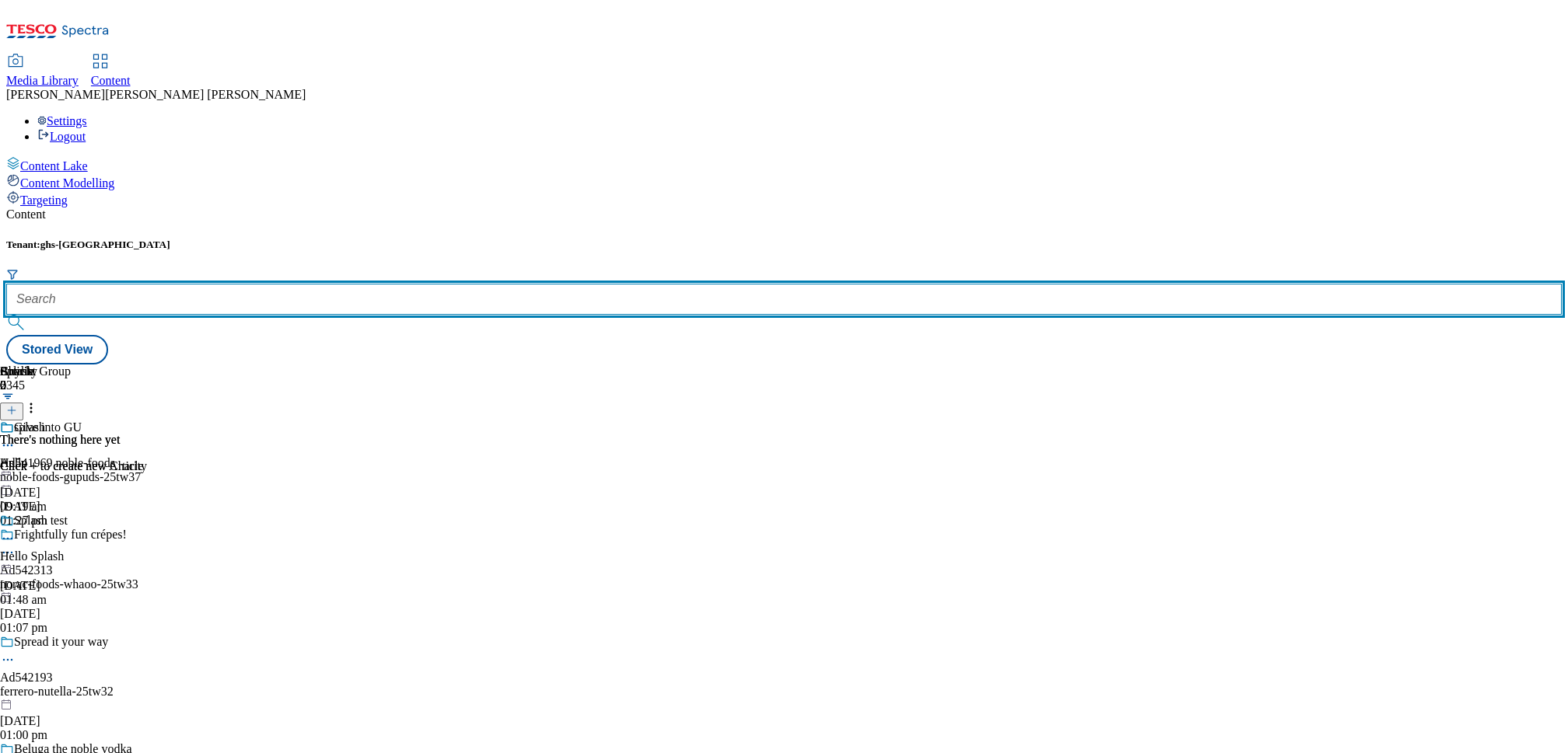
click at [351, 284] on input "text" at bounding box center [784, 299] width 1556 height 31
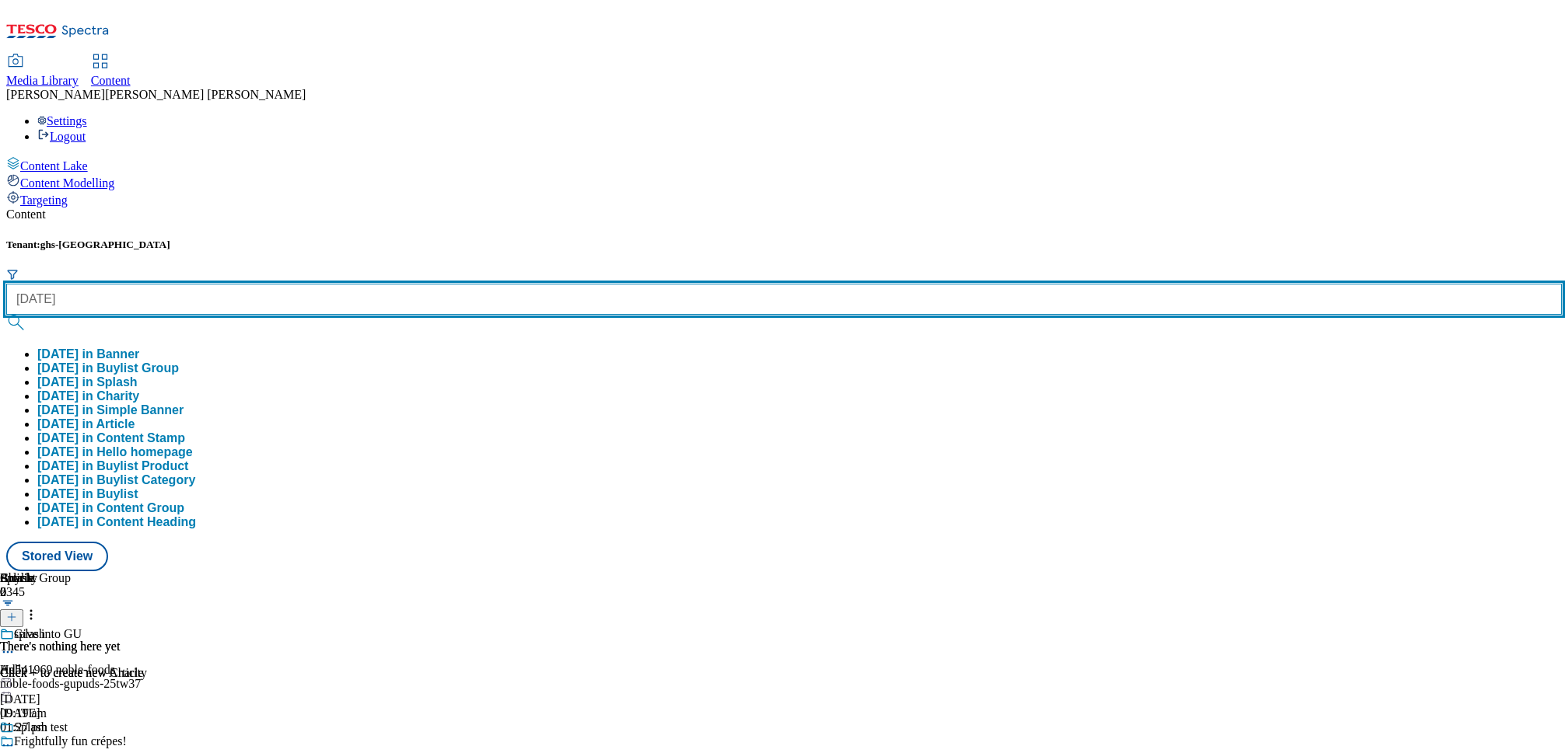
type input "[DATE]"
click at [6, 315] on button "submit" at bounding box center [16, 322] width 21 height 15
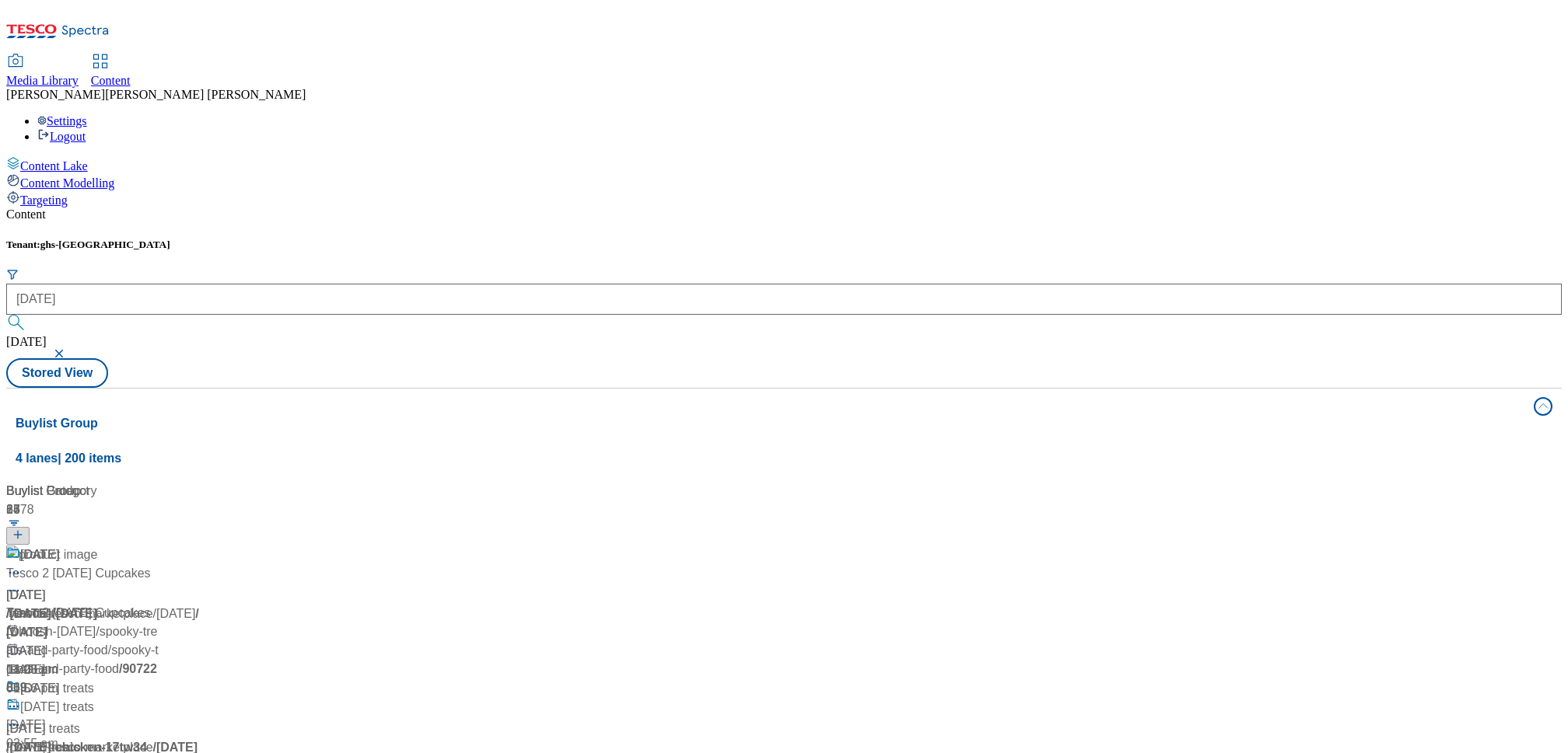
click at [200, 546] on div "Halloween Halloween / halloween 23 Sept 2024 11:05 am" at bounding box center [103, 613] width 195 height 134
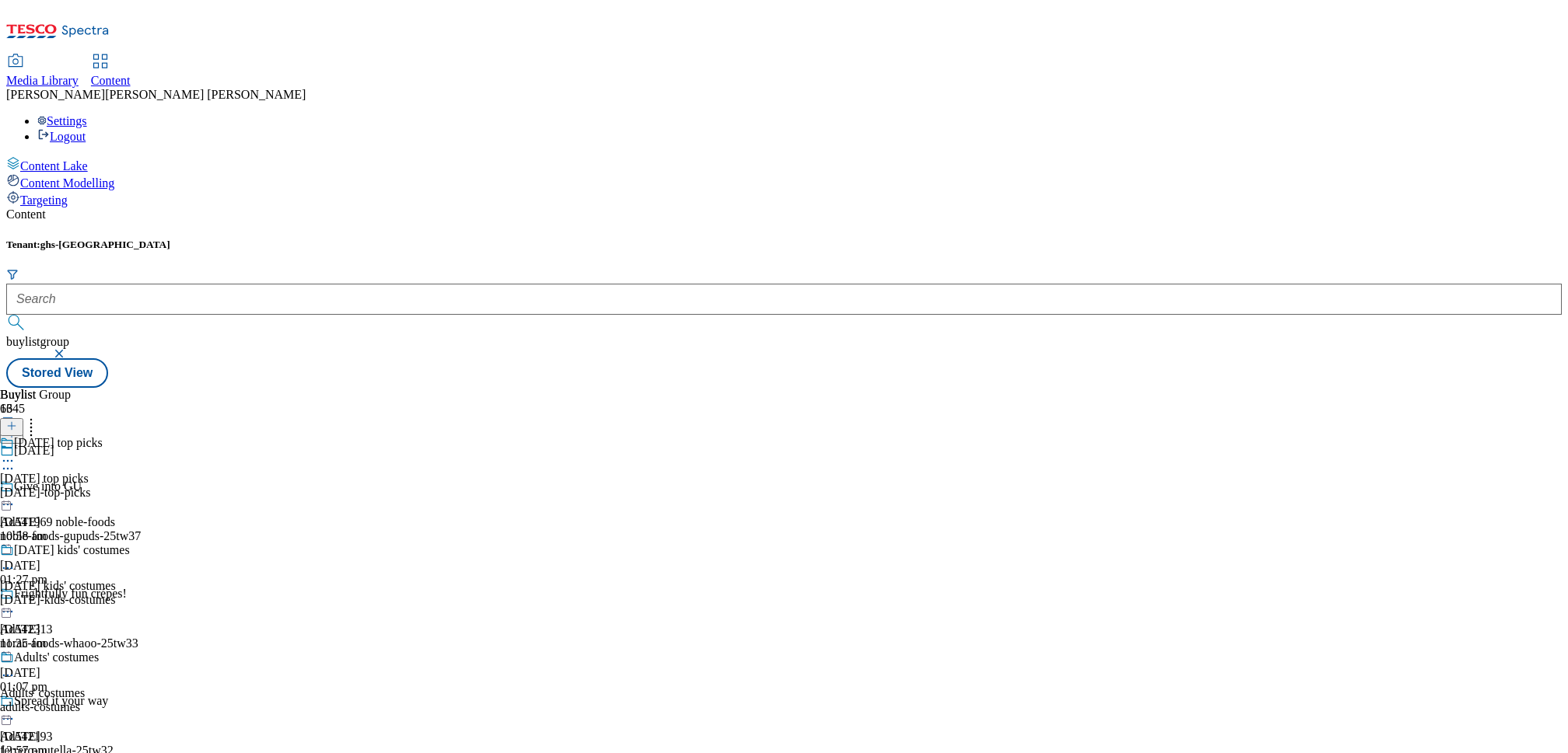
click at [130, 593] on div "halloween-kids-costumes" at bounding box center [65, 600] width 130 height 14
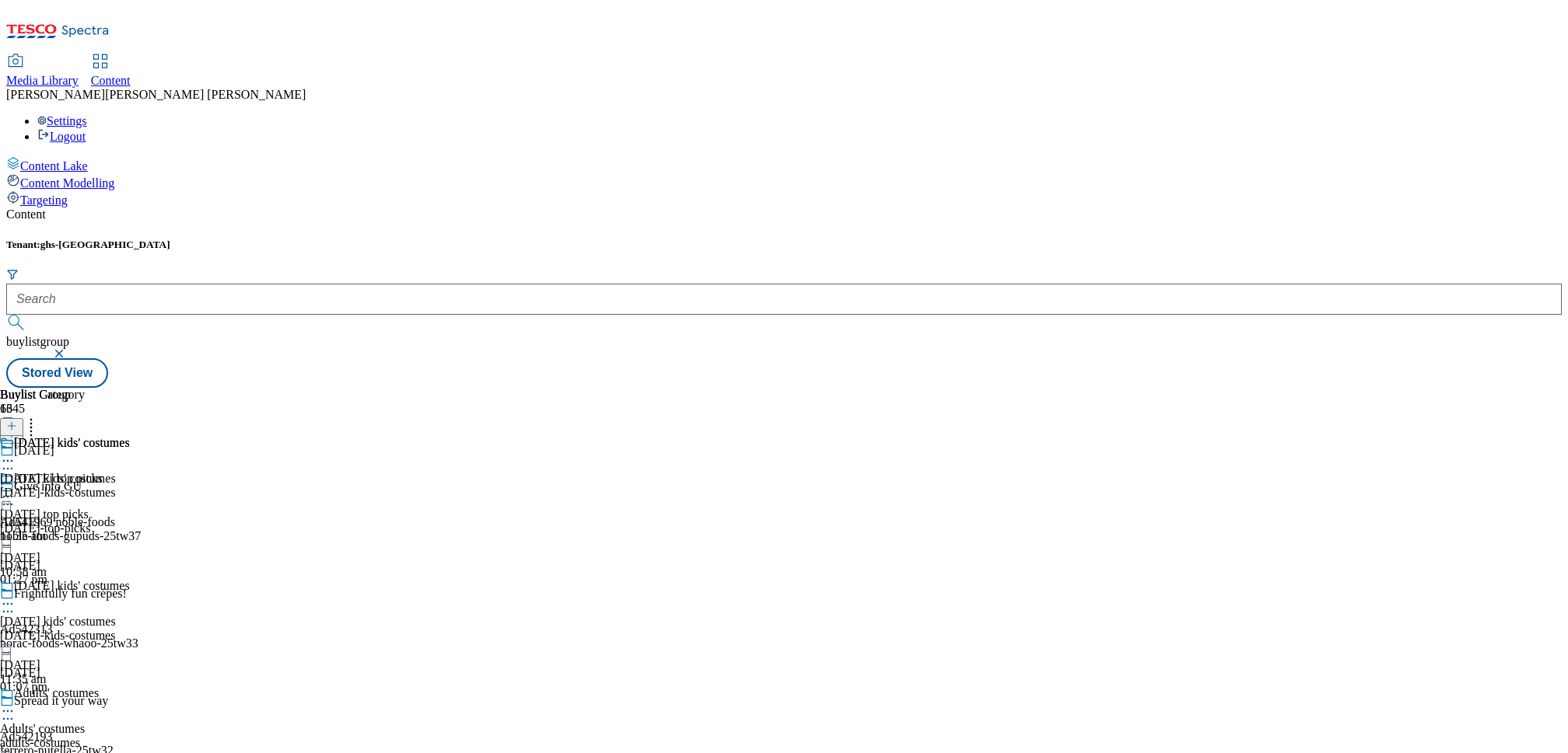
click at [130, 486] on div "halloween-kids-costumes" at bounding box center [65, 493] width 130 height 14
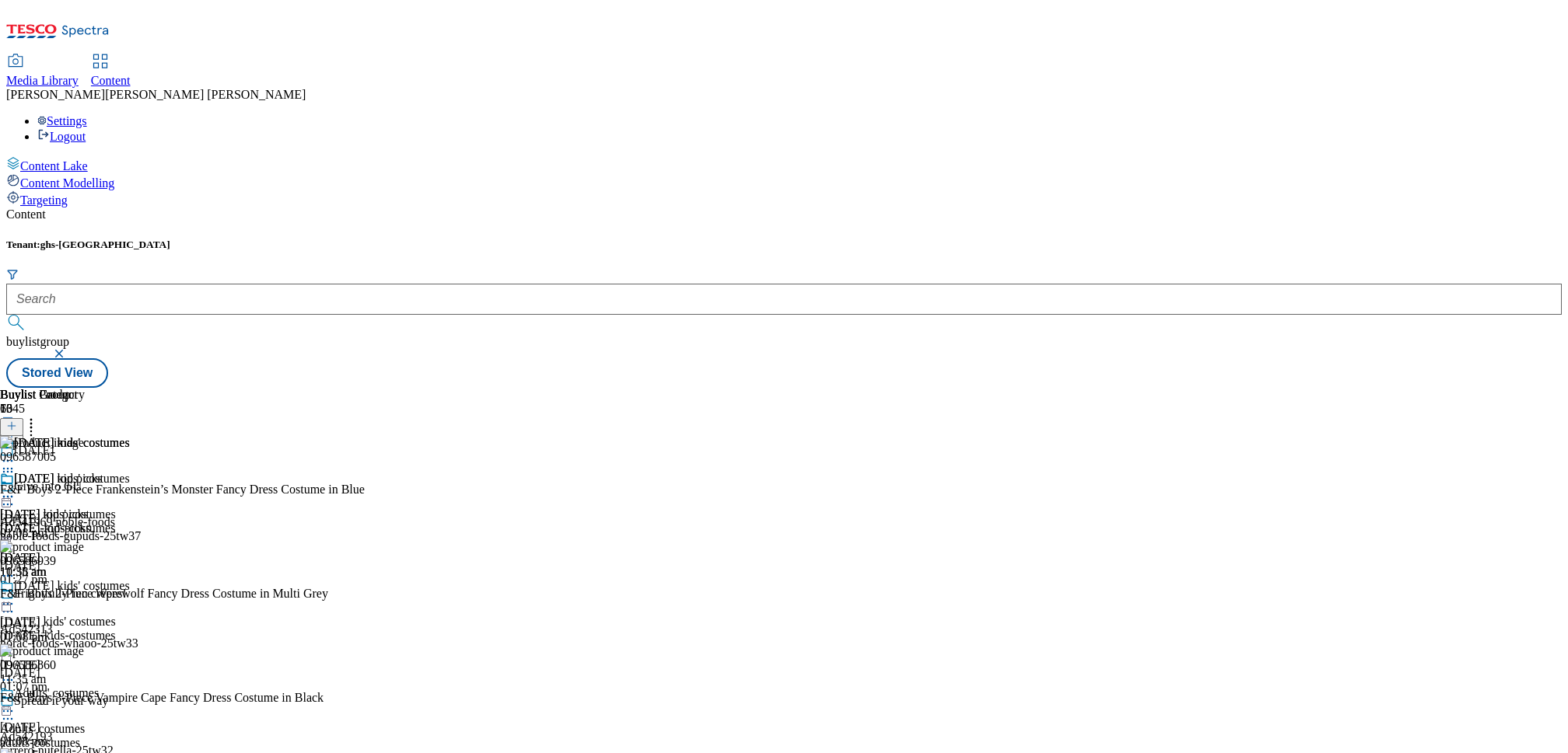
click at [15, 465] on icon at bounding box center [8, 472] width 15 height 15
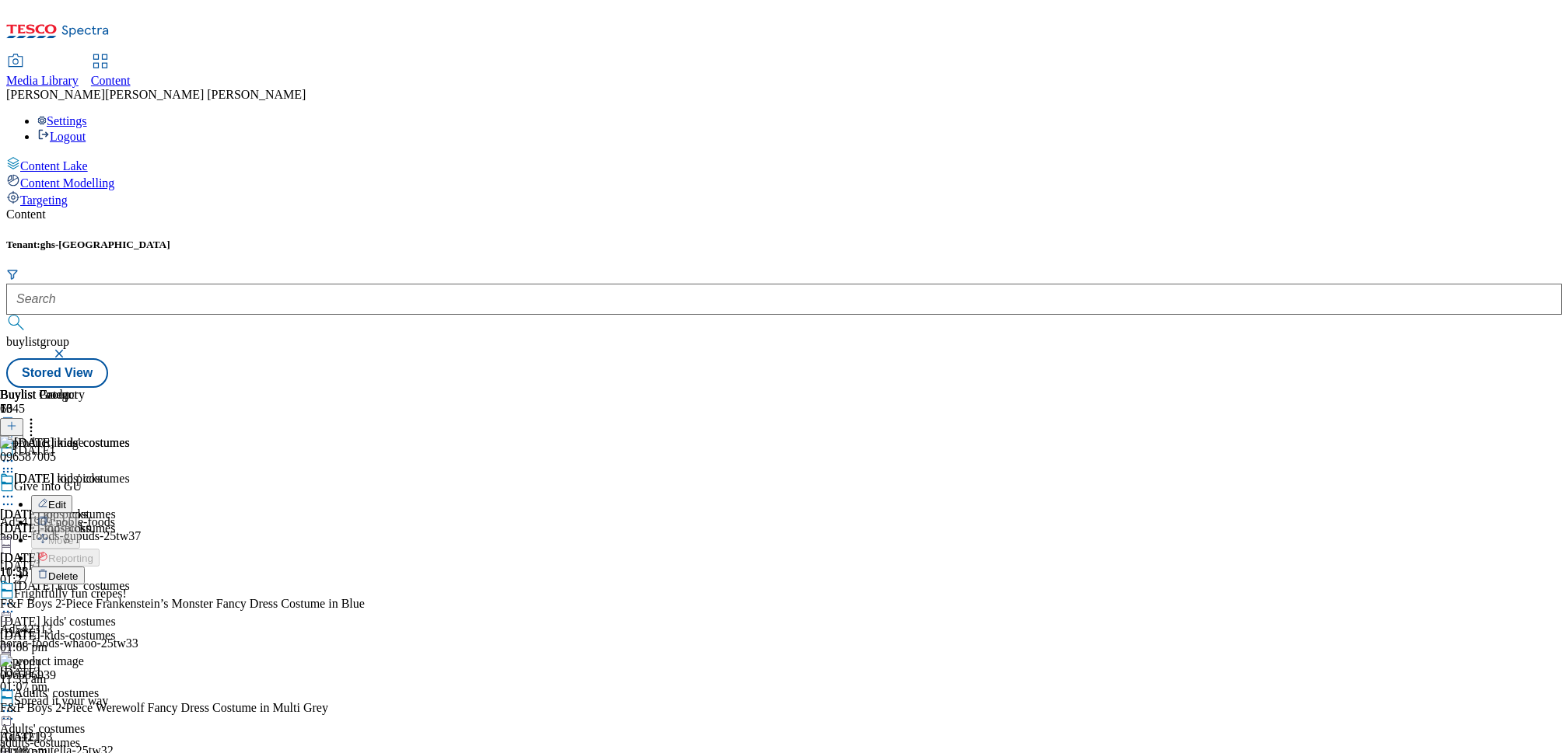
click at [1414, 388] on div "Buylist Group 6345 Halloween Give into GU Ad541969 noble-foods noble-foods-gupu…" at bounding box center [784, 388] width 1556 height 0
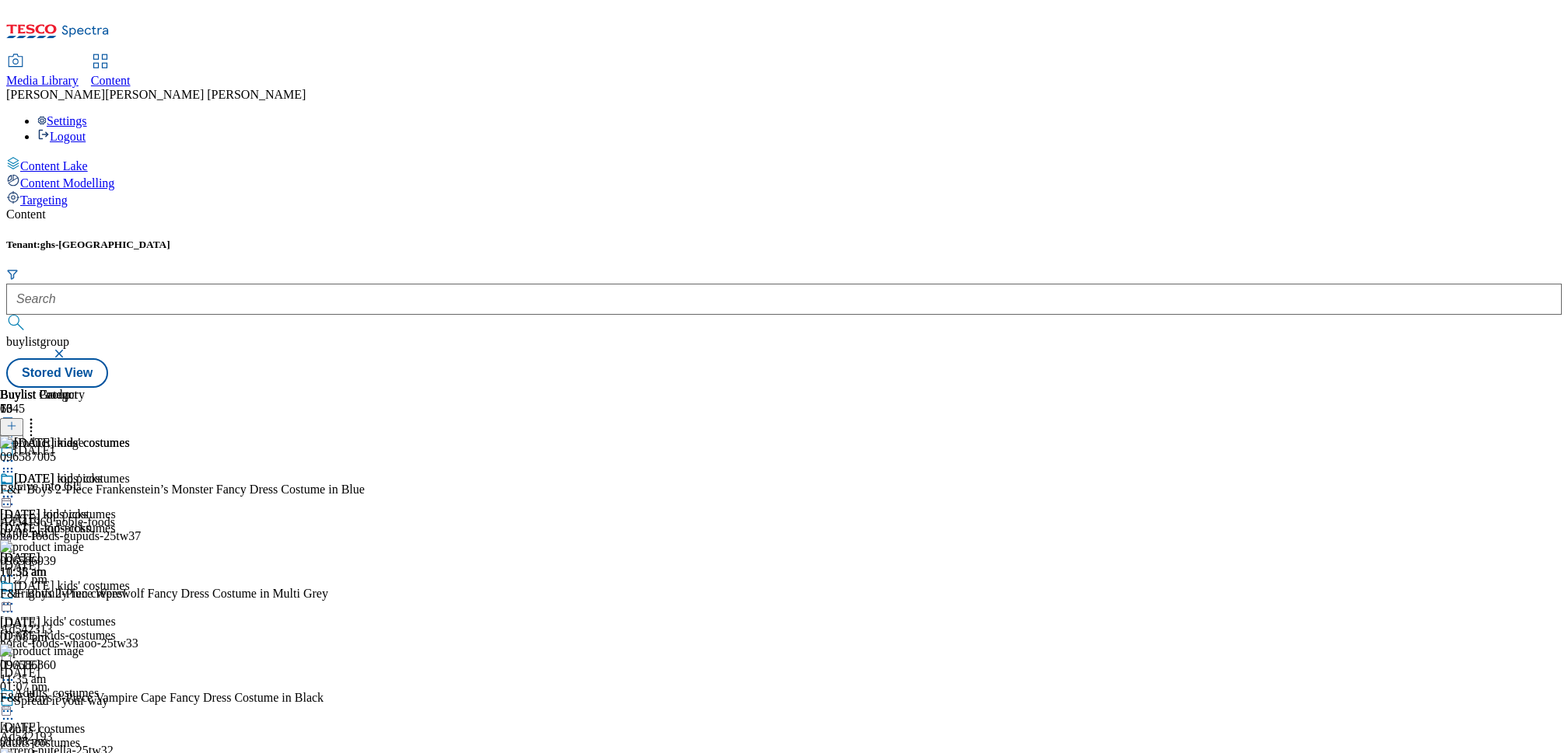
click at [130, 686] on div "Adults' costumes Adults' costumes adults-costumes 23 Sept 2025 12:57 pm" at bounding box center [65, 739] width 130 height 107
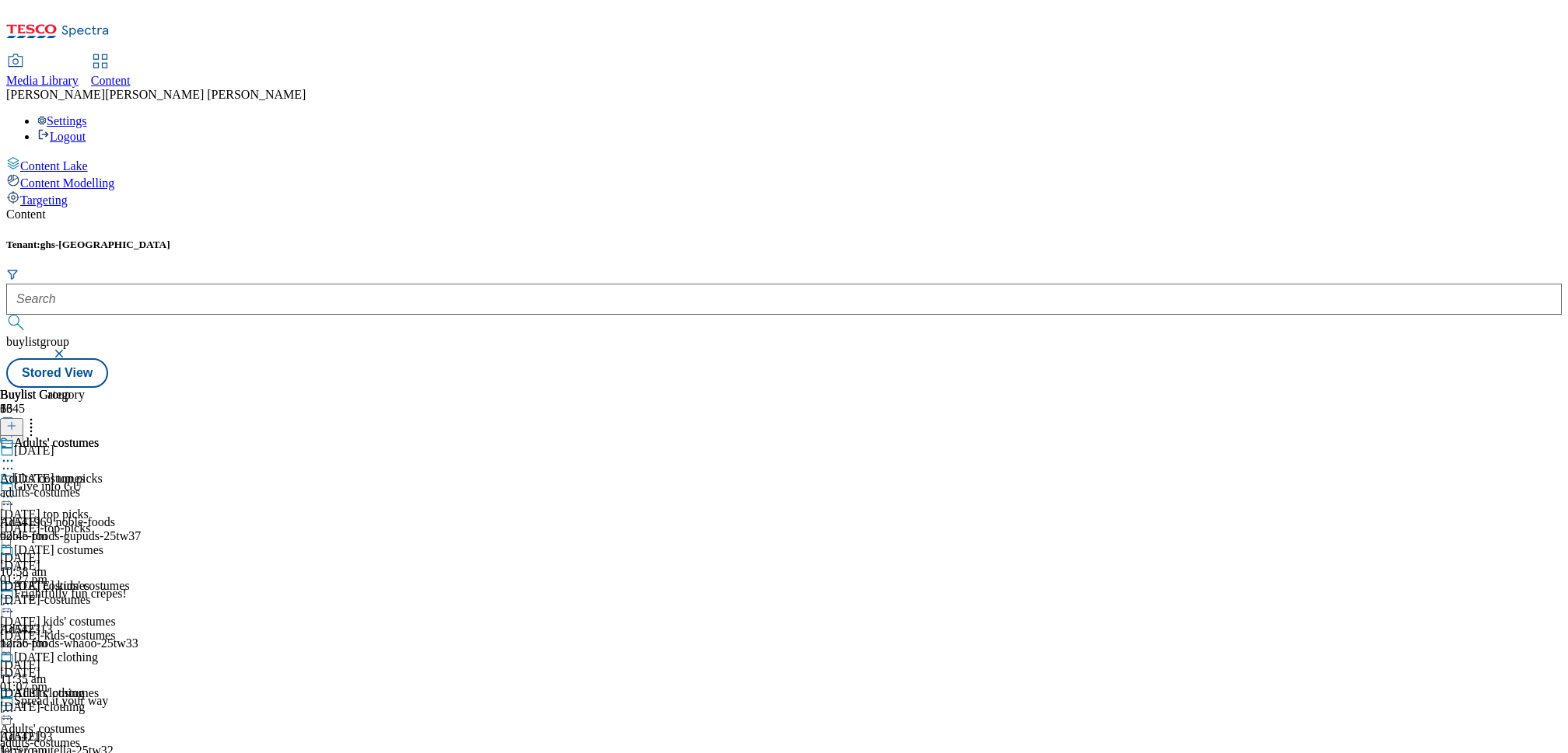
scroll to position [1447, 0]
